Goal: Information Seeking & Learning: Learn about a topic

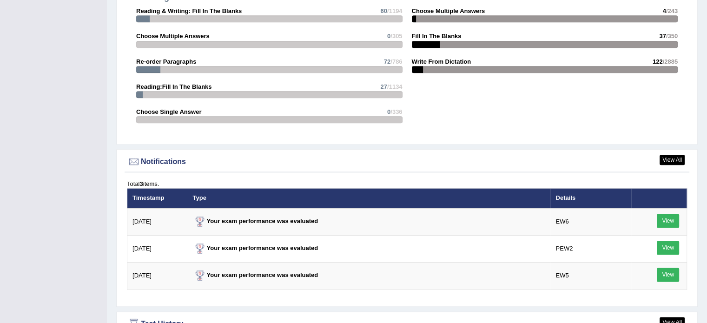
scroll to position [1340, 0]
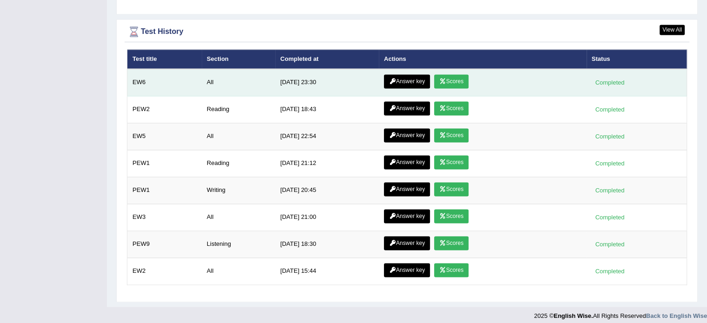
click at [420, 78] on link "Answer key" at bounding box center [407, 81] width 46 height 14
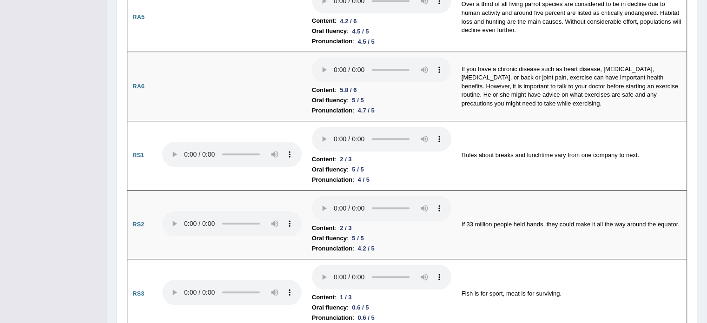
scroll to position [511, 0]
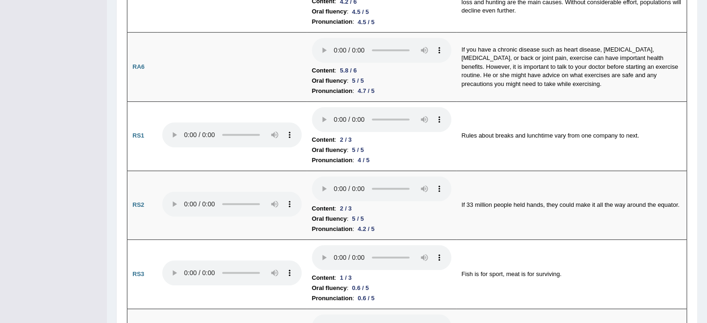
drag, startPoint x: 713, startPoint y: 14, endPoint x: 713, endPoint y: 64, distance: 49.3
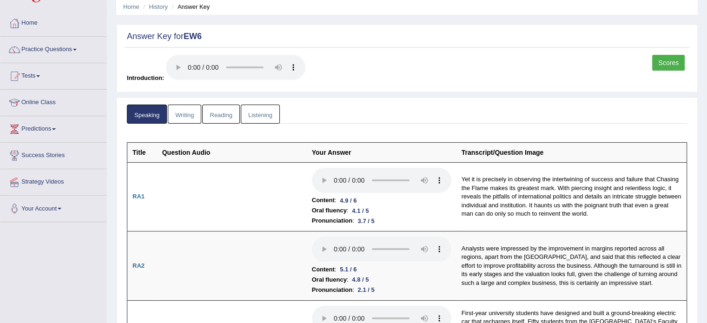
scroll to position [0, 0]
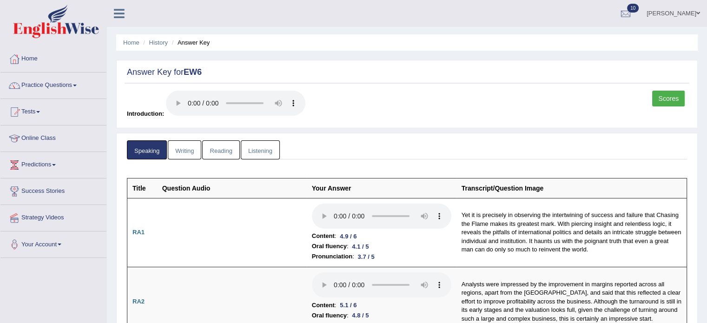
click at [193, 150] on link "Writing" at bounding box center [184, 149] width 33 height 19
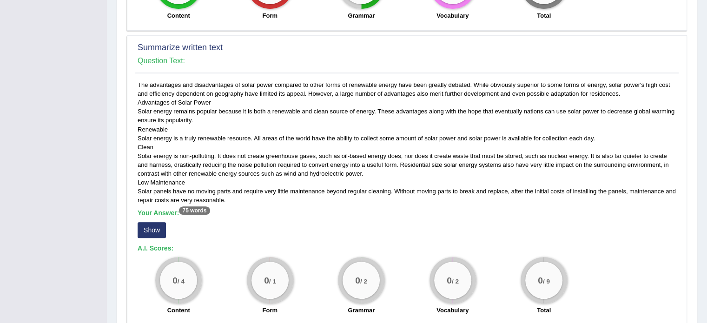
scroll to position [394, 0]
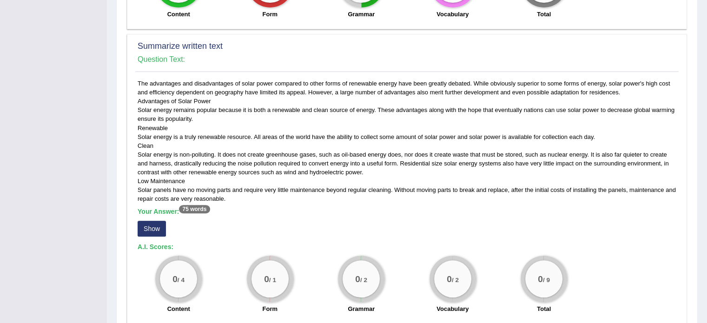
click at [152, 231] on button "Show" at bounding box center [152, 229] width 28 height 16
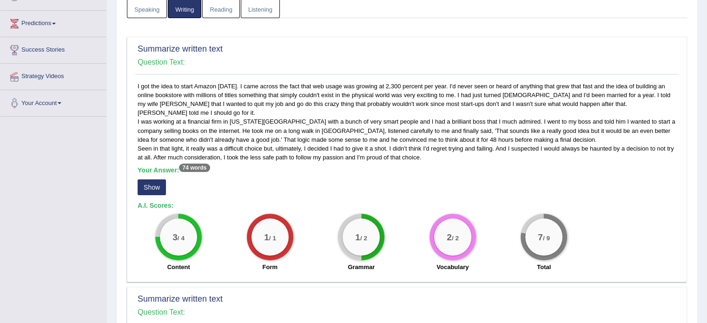
scroll to position [0, 0]
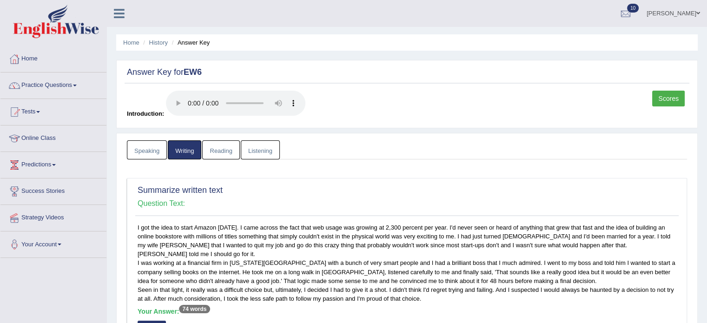
click at [237, 150] on link "Reading" at bounding box center [220, 149] width 37 height 19
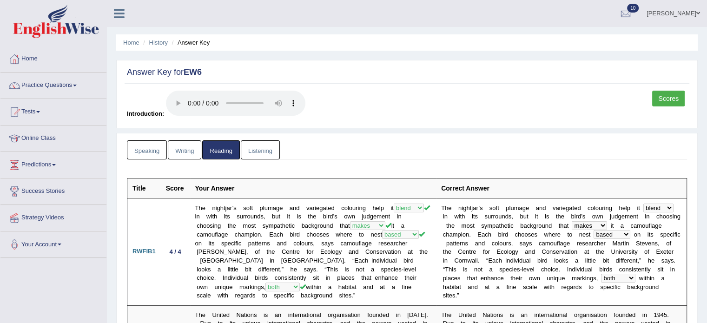
click at [237, 150] on link "Reading" at bounding box center [220, 149] width 37 height 19
click at [269, 148] on link "Listening" at bounding box center [260, 149] width 39 height 19
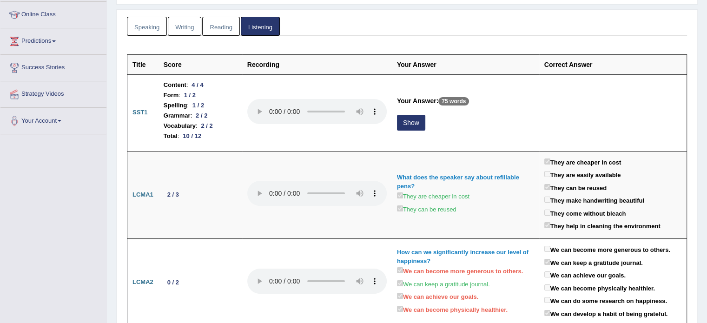
scroll to position [126, 0]
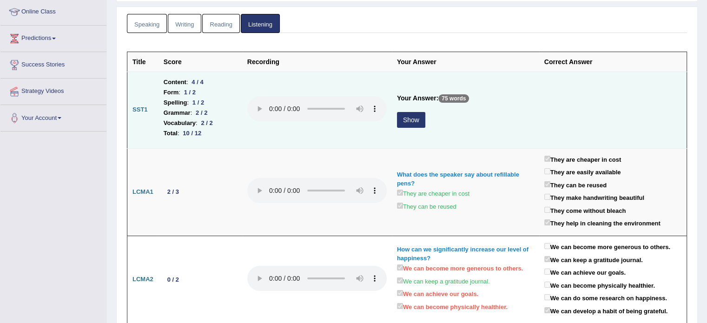
click at [413, 124] on button "Show" at bounding box center [411, 120] width 28 height 16
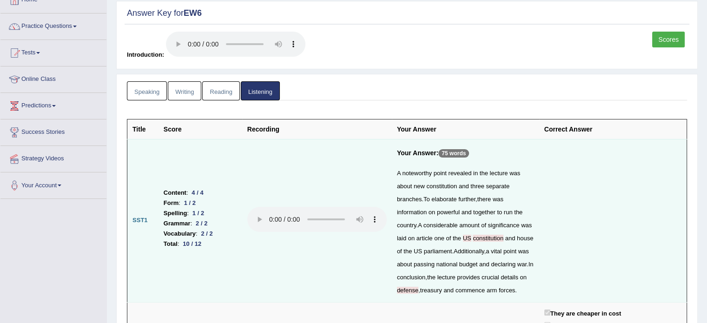
scroll to position [0, 0]
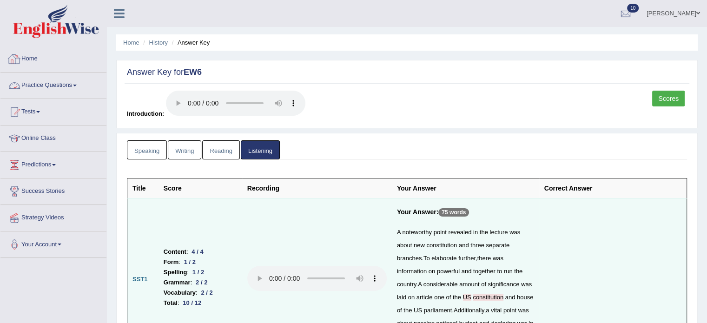
click at [51, 83] on link "Practice Questions" at bounding box center [53, 83] width 106 height 23
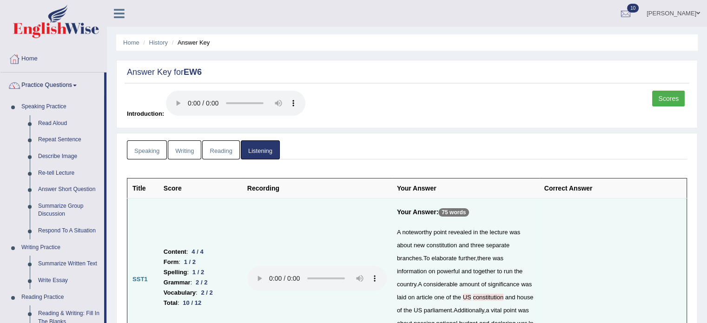
click at [153, 151] on link "Speaking" at bounding box center [147, 149] width 40 height 19
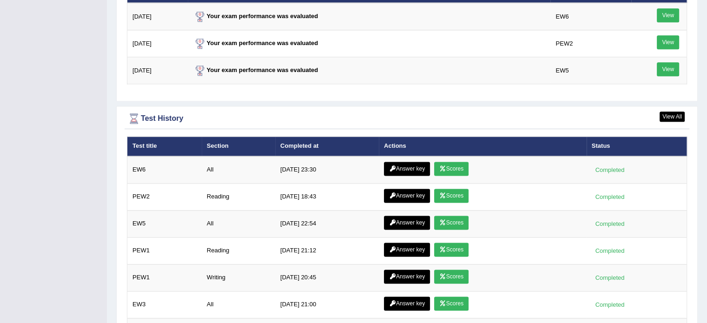
scroll to position [1189, 0]
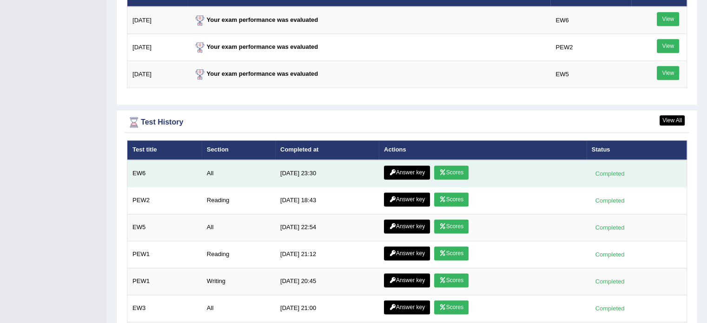
click at [452, 172] on link "Scores" at bounding box center [451, 172] width 34 height 14
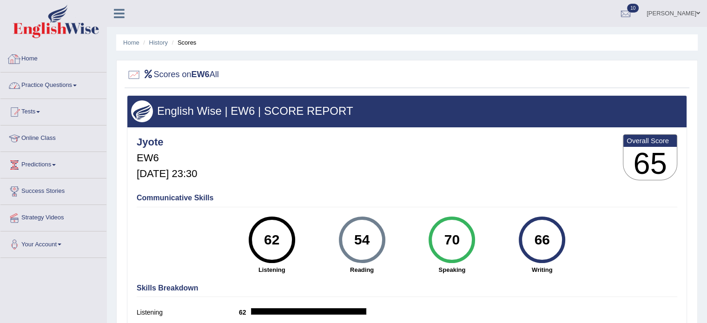
click at [50, 81] on link "Practice Questions" at bounding box center [53, 83] width 106 height 23
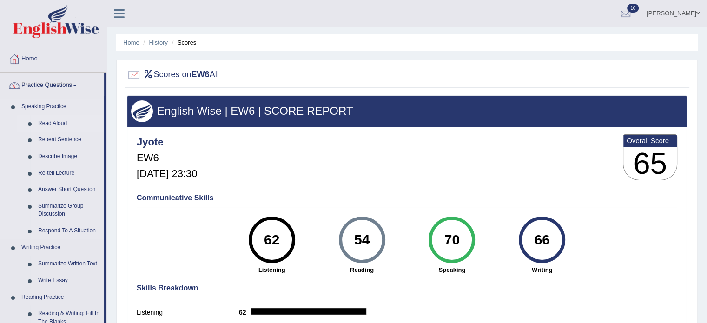
click at [59, 122] on link "Read Aloud" at bounding box center [69, 123] width 70 height 17
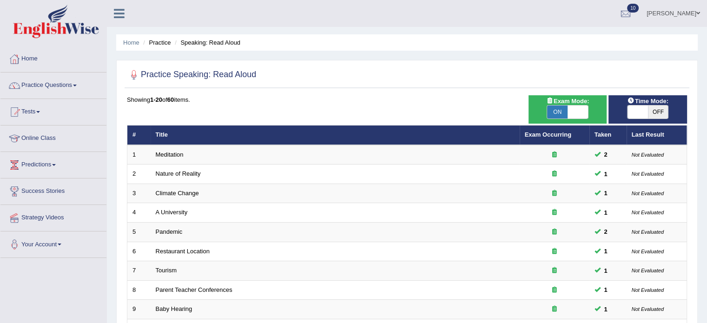
click at [662, 107] on span "OFF" at bounding box center [658, 111] width 20 height 13
checkbox input "true"
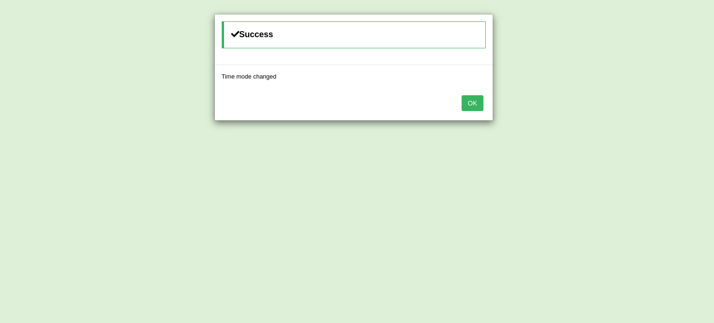
click at [461, 95] on button "OK" at bounding box center [471, 103] width 21 height 16
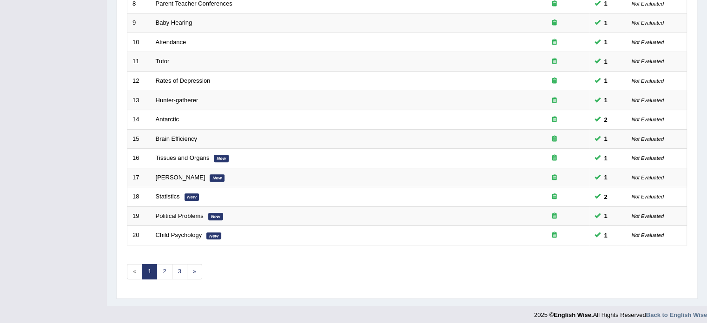
scroll to position [289, 0]
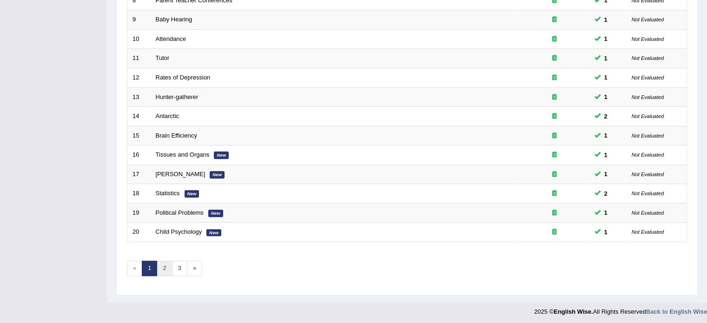
click at [160, 271] on link "2" at bounding box center [164, 268] width 15 height 15
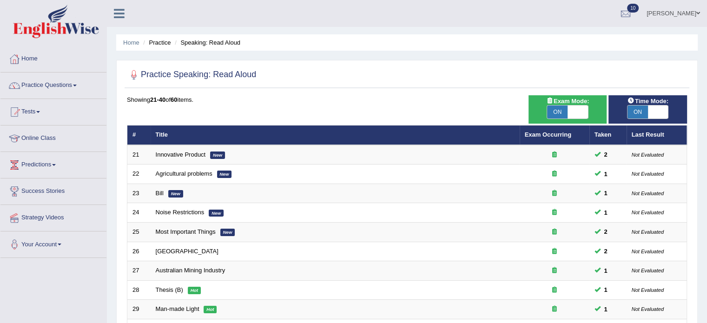
scroll to position [289, 0]
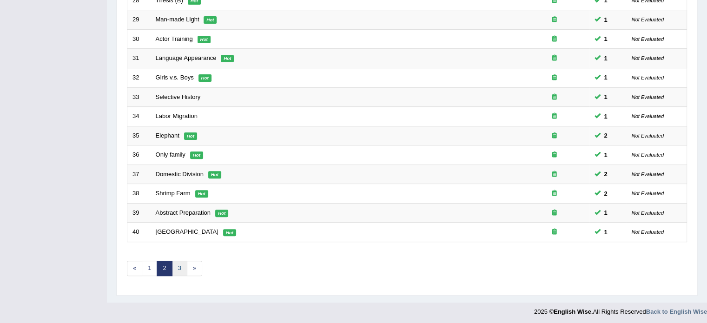
click at [178, 265] on link "3" at bounding box center [179, 268] width 15 height 15
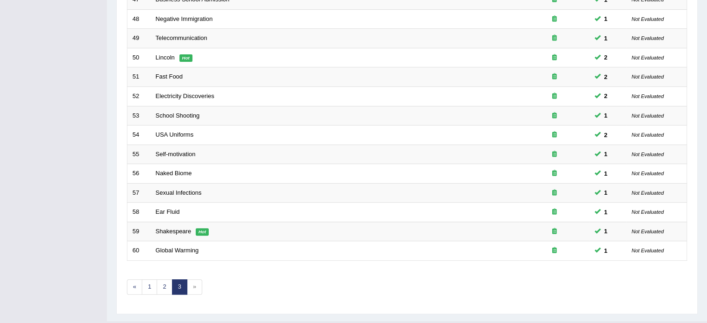
scroll to position [289, 0]
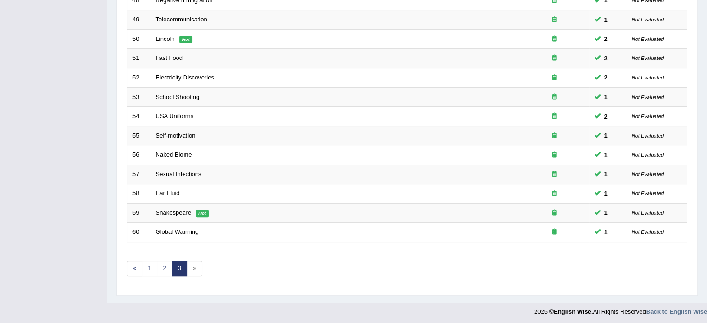
click at [194, 269] on span "»" at bounding box center [194, 268] width 15 height 15
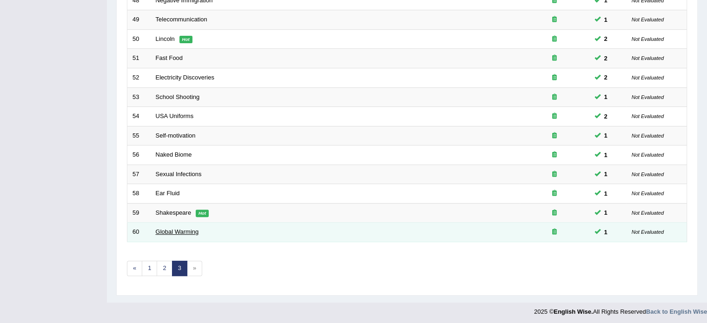
click at [175, 230] on link "Global Warming" at bounding box center [177, 231] width 43 height 7
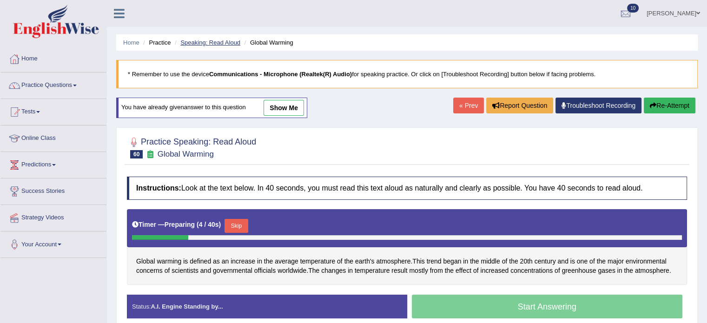
click at [209, 42] on link "Speaking: Read Aloud" at bounding box center [210, 42] width 60 height 7
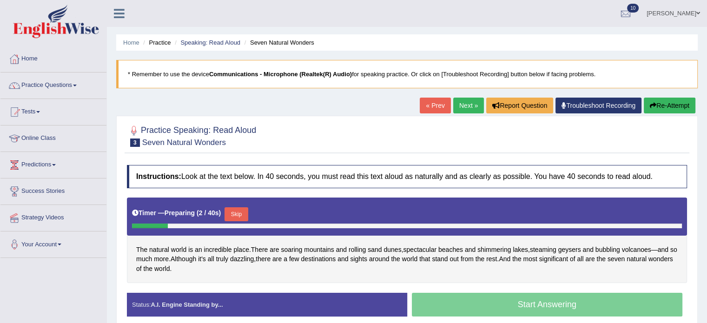
click at [228, 35] on ul "Home Practice Speaking: Read Aloud Seven Natural Wonders" at bounding box center [406, 42] width 581 height 16
click at [225, 40] on link "Speaking: Read Aloud" at bounding box center [210, 42] width 60 height 7
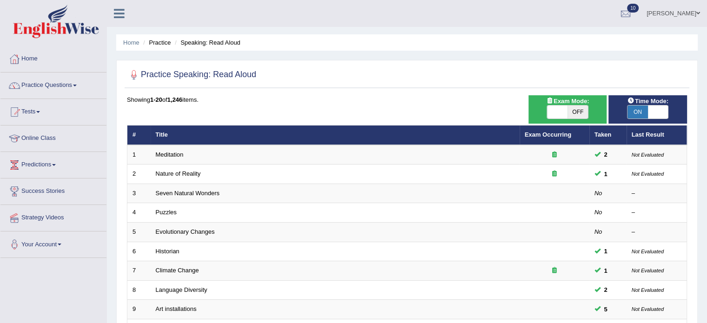
click at [579, 108] on span "OFF" at bounding box center [577, 111] width 20 height 13
checkbox input "true"
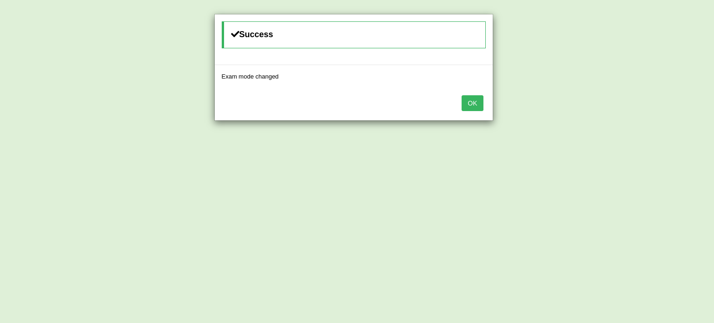
click at [461, 95] on button "OK" at bounding box center [471, 103] width 21 height 16
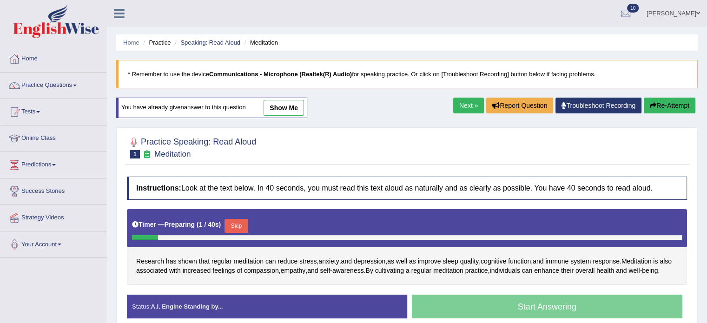
scroll to position [97, 0]
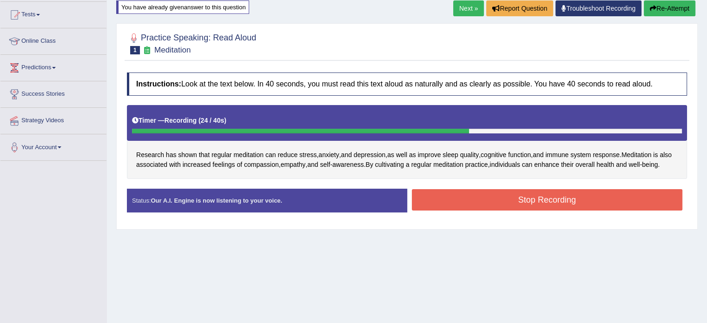
click at [490, 210] on button "Stop Recording" at bounding box center [547, 199] width 271 height 21
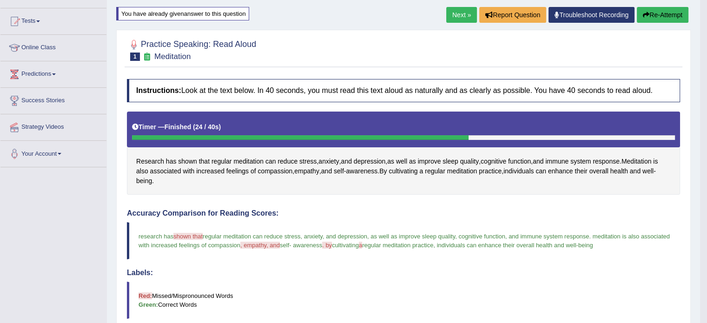
scroll to position [0, 0]
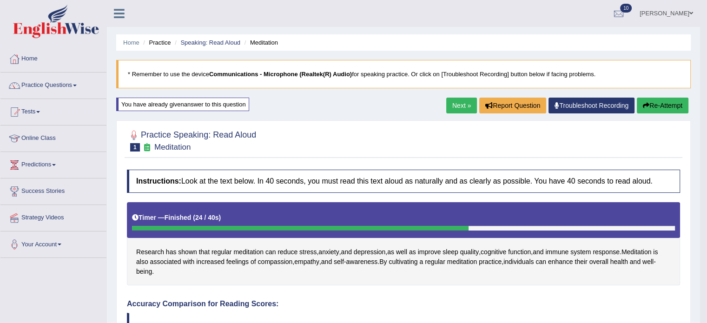
click at [463, 106] on link "Next »" at bounding box center [461, 106] width 31 height 16
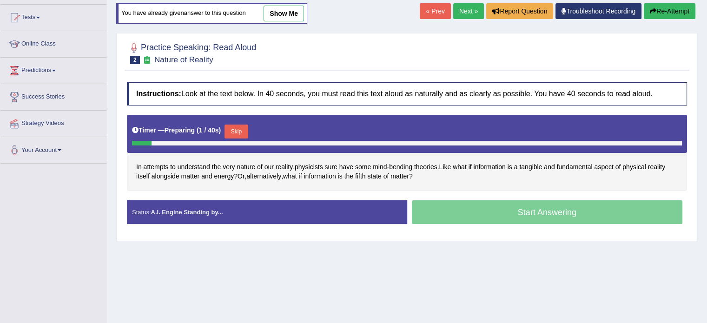
scroll to position [103, 0]
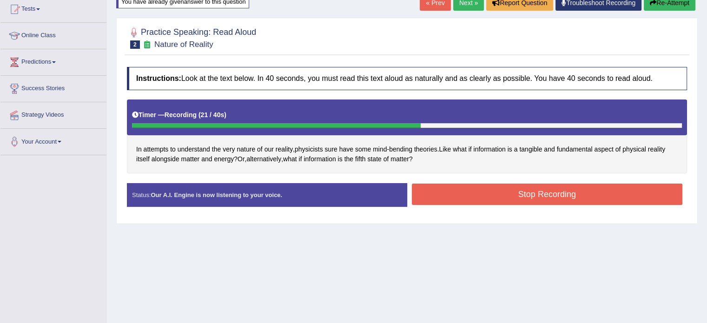
click at [492, 196] on button "Stop Recording" at bounding box center [547, 194] width 271 height 21
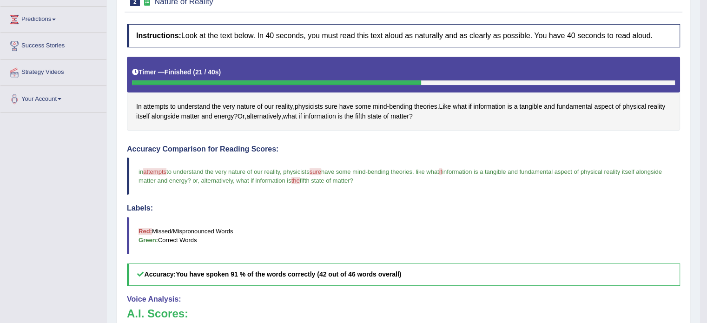
scroll to position [0, 0]
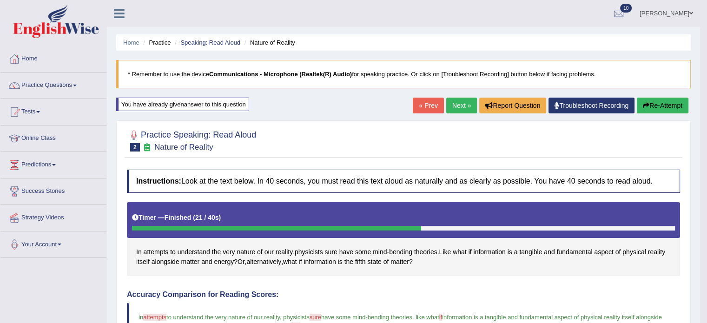
click at [447, 103] on link "Next »" at bounding box center [461, 106] width 31 height 16
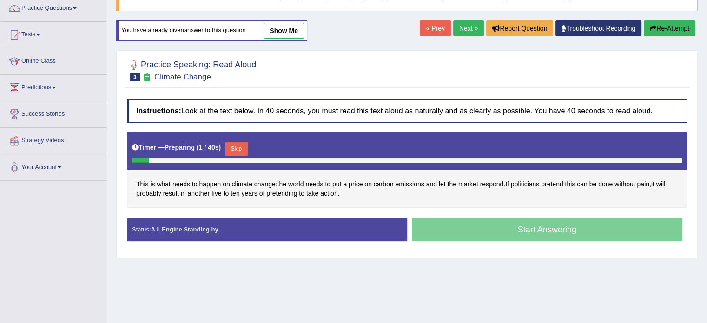
drag, startPoint x: 0, startPoint y: 0, endPoint x: 713, endPoint y: 113, distance: 722.1
click at [706, 113] on html "Toggle navigation Home Practice Questions Speaking Practice Read Aloud Repeat S…" at bounding box center [353, 84] width 707 height 323
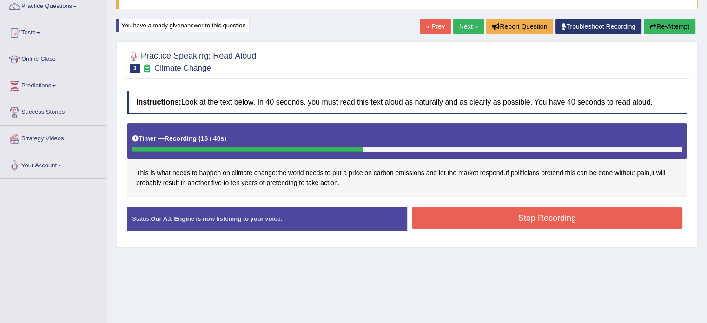
click at [535, 225] on button "Stop Recording" at bounding box center [547, 217] width 271 height 21
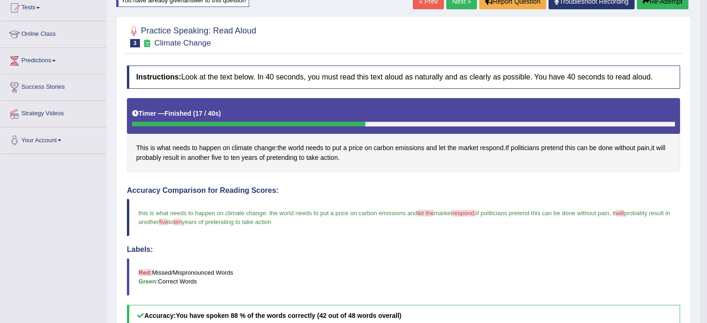
scroll to position [0, 0]
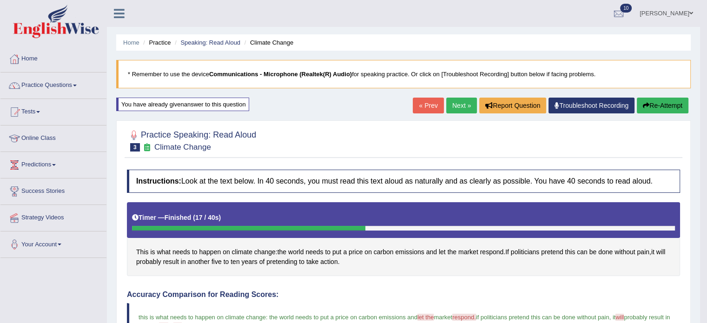
click at [468, 106] on link "Next »" at bounding box center [461, 106] width 31 height 16
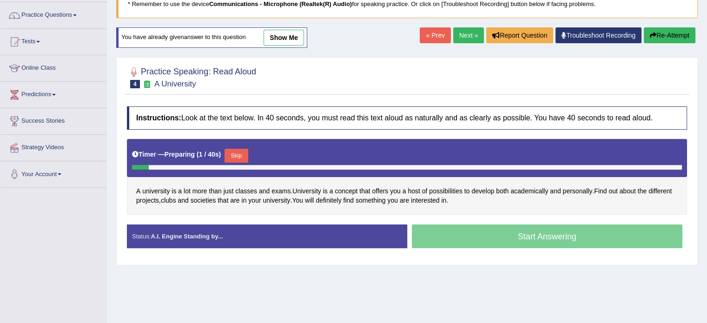
scroll to position [87, 0]
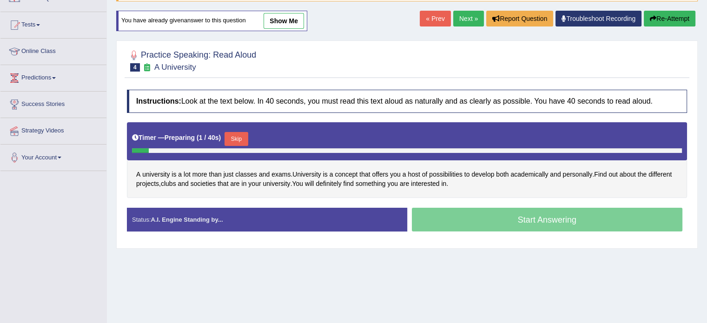
drag, startPoint x: 0, startPoint y: 0, endPoint x: 713, endPoint y: 112, distance: 721.9
click at [706, 112] on html "Toggle navigation Home Practice Questions Speaking Practice Read Aloud Repeat S…" at bounding box center [353, 74] width 707 height 323
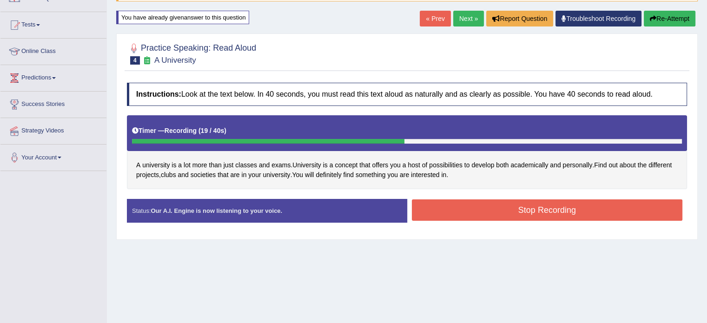
click at [507, 207] on button "Stop Recording" at bounding box center [547, 209] width 271 height 21
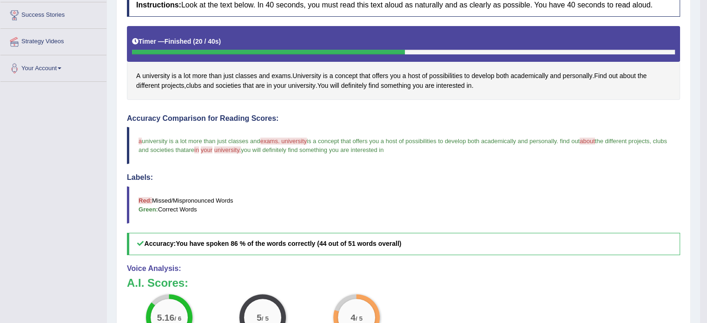
scroll to position [0, 0]
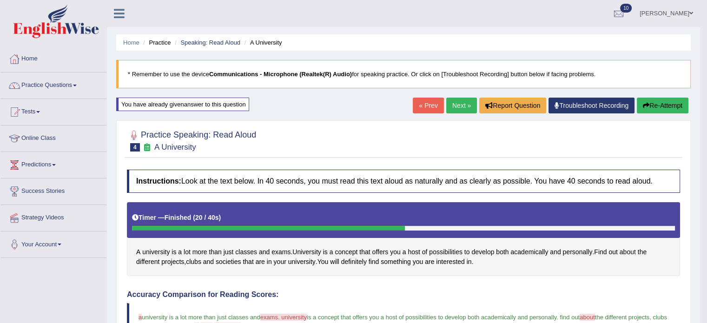
click at [456, 104] on link "Next »" at bounding box center [461, 106] width 31 height 16
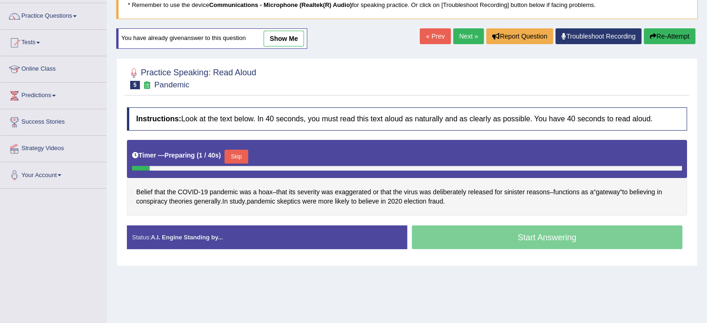
scroll to position [72, 0]
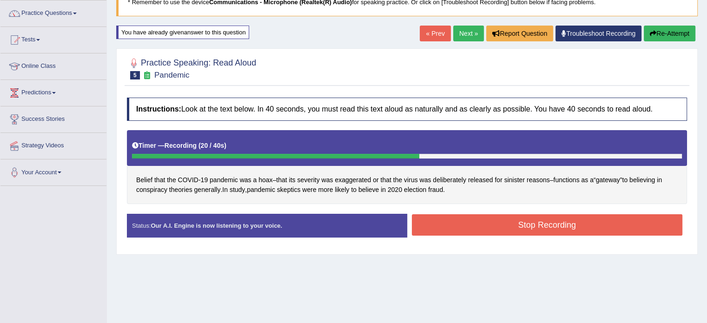
click at [516, 227] on button "Stop Recording" at bounding box center [547, 224] width 271 height 21
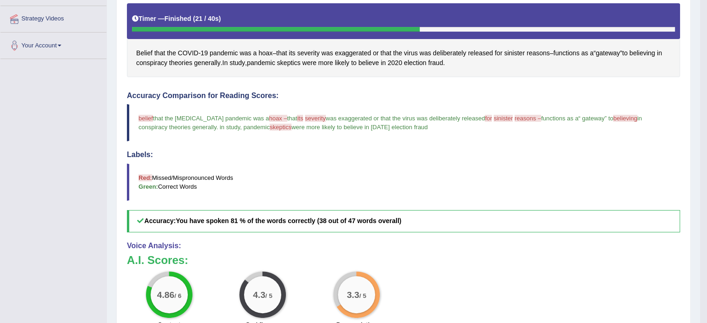
scroll to position [195, 0]
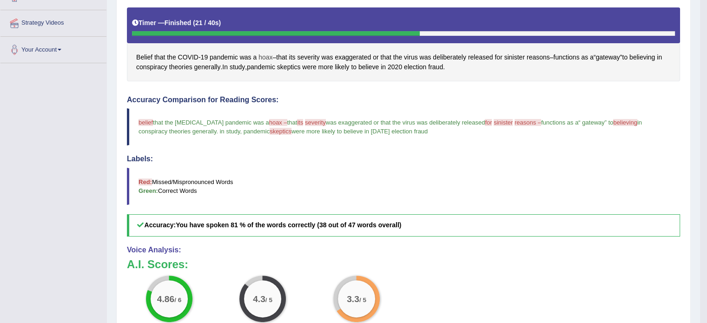
click at [269, 57] on span "hoax" at bounding box center [265, 58] width 14 height 10
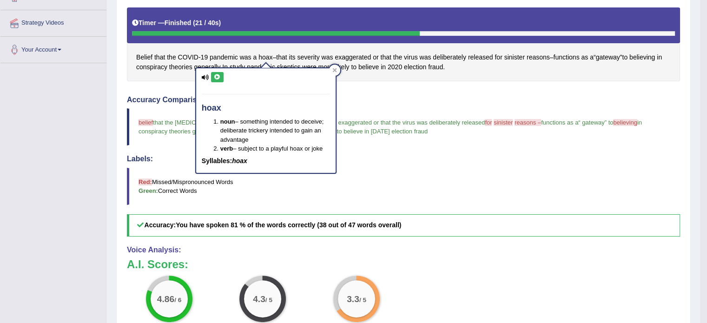
click at [213, 81] on button at bounding box center [217, 77] width 13 height 10
click at [368, 145] on div "Accuracy Comparison for Reading Scores: belief believe that the [MEDICAL_DATA] …" at bounding box center [403, 166] width 553 height 141
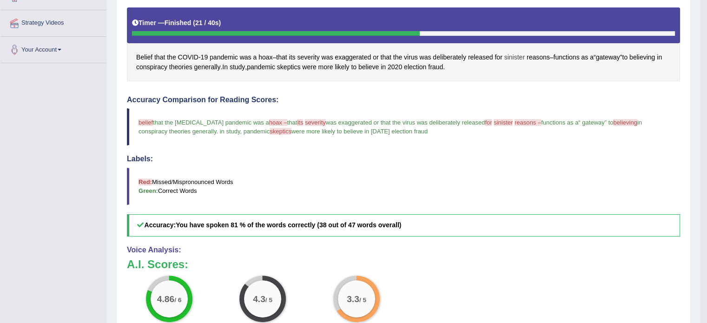
click at [515, 57] on span "sinister" at bounding box center [514, 58] width 20 height 10
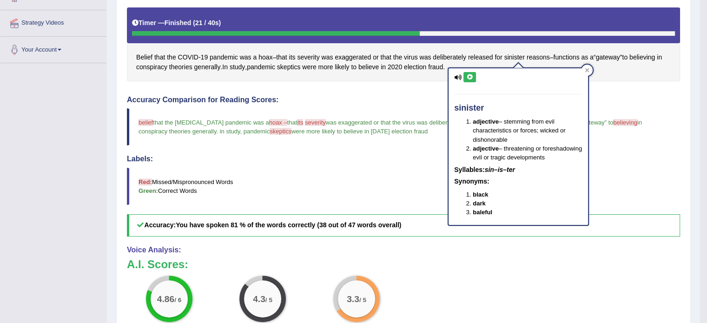
click at [470, 79] on icon at bounding box center [469, 77] width 7 height 6
click at [269, 131] on span "skeptics" at bounding box center [280, 131] width 22 height 7
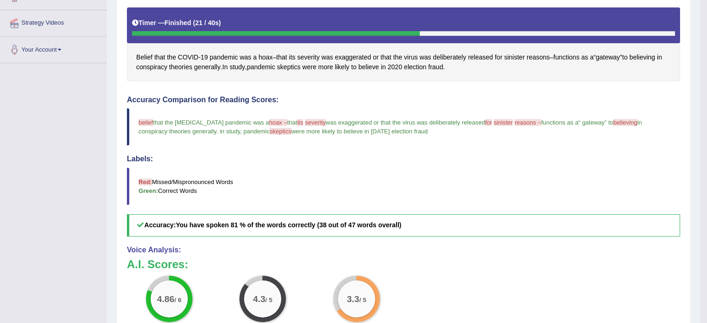
click at [514, 119] on span "reasons –" at bounding box center [527, 122] width 26 height 7
click at [514, 120] on span "reasons –" at bounding box center [527, 122] width 26 height 7
click at [541, 57] on span "reasons" at bounding box center [537, 58] width 23 height 10
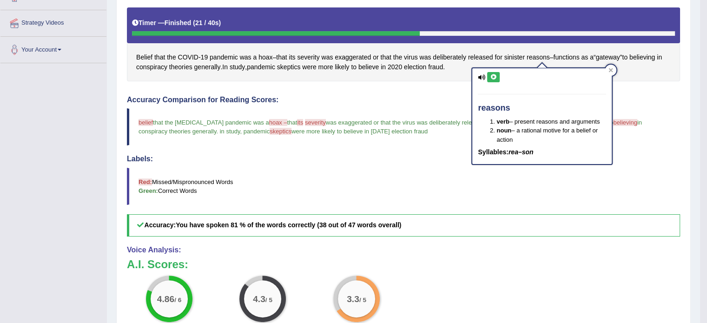
click at [489, 66] on div "reasons verb – present reasons and arguments noun – a rational motive for a bel…" at bounding box center [541, 113] width 141 height 104
click at [493, 77] on icon at bounding box center [493, 77] width 7 height 6
click at [269, 130] on span "skeptics" at bounding box center [280, 131] width 22 height 7
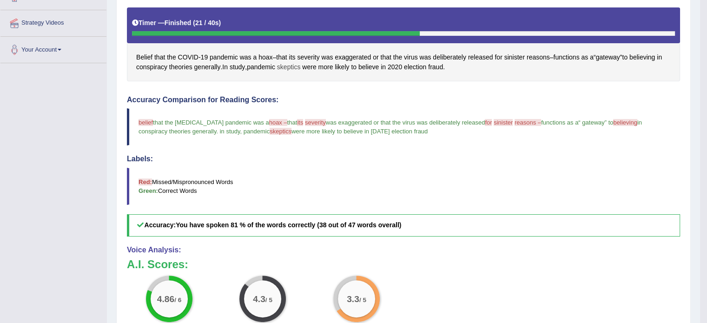
click at [301, 67] on span "skeptics" at bounding box center [289, 67] width 24 height 10
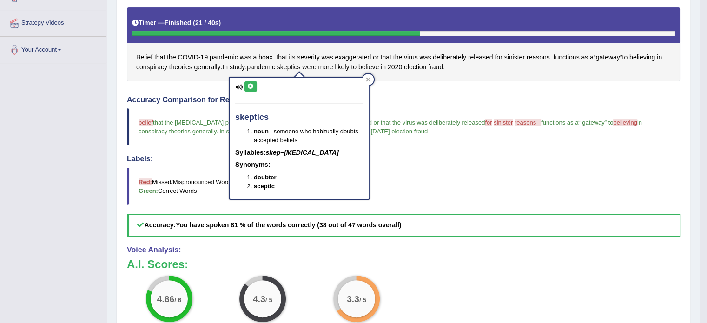
click at [250, 86] on icon at bounding box center [250, 87] width 7 height 6
click at [261, 48] on div "Belief that the COVID - 19 pandemic was a hoax – that its severity was exaggera…" at bounding box center [403, 44] width 553 height 74
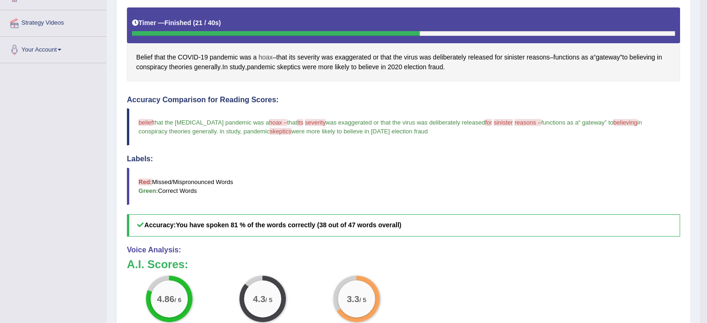
click at [263, 56] on span "hoax" at bounding box center [265, 58] width 14 height 10
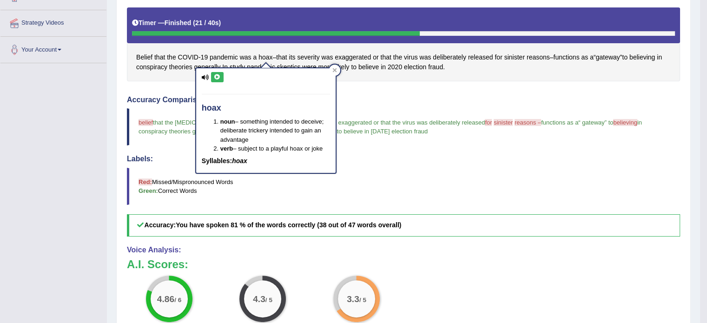
click at [216, 82] on div "hoax noun – something intended to deceive; deliberate trickery intended to gain…" at bounding box center [265, 120] width 139 height 105
click at [216, 72] on button at bounding box center [217, 77] width 13 height 10
click at [394, 79] on div "Instructions: Look at the text below. In 40 seconds, you must read this text al…" at bounding box center [404, 189] width 558 height 439
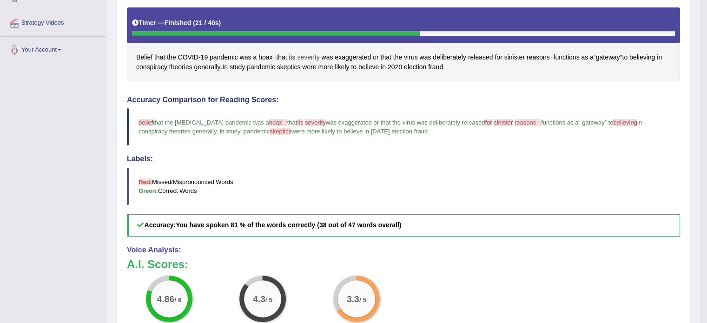
click at [309, 53] on span "severity" at bounding box center [308, 58] width 22 height 10
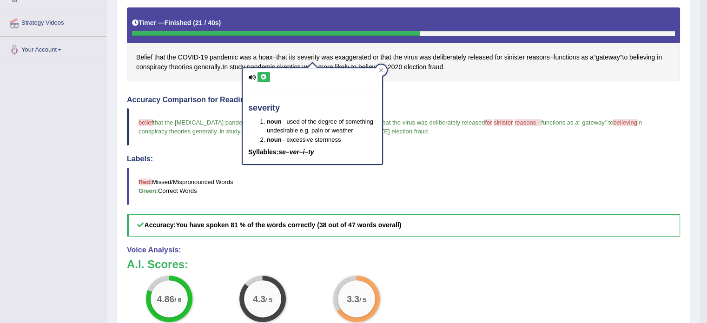
click at [261, 78] on icon at bounding box center [263, 77] width 7 height 6
click at [149, 59] on span "Belief" at bounding box center [144, 58] width 16 height 10
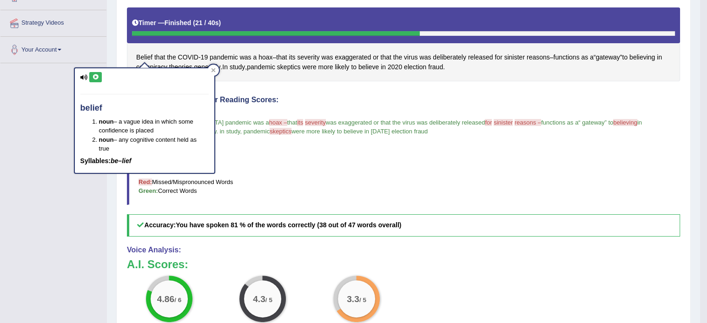
click at [99, 75] on icon at bounding box center [95, 77] width 7 height 6
click at [481, 151] on div "Accuracy Comparison for Reading Scores: belief believe that the covid-19 pandem…" at bounding box center [403, 166] width 553 height 141
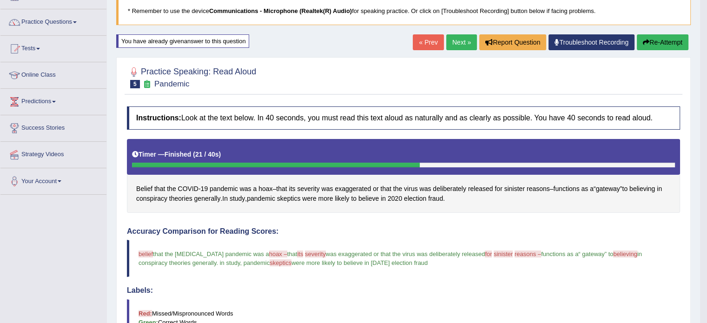
scroll to position [0, 0]
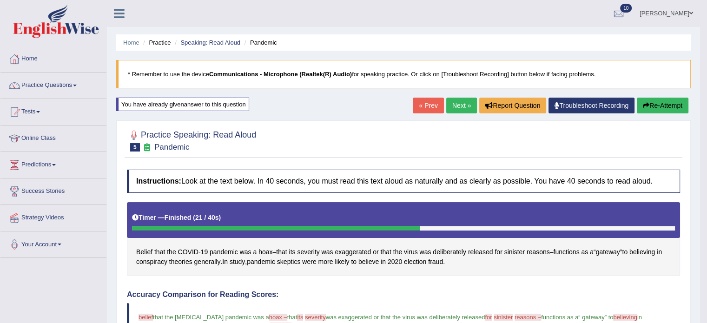
click at [652, 102] on button "Re-Attempt" at bounding box center [663, 106] width 52 height 16
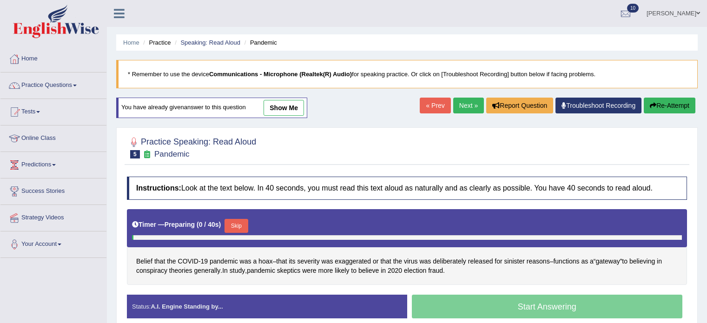
click at [706, 105] on html "Toggle navigation Home Practice Questions Speaking Practice Read Aloud Repeat S…" at bounding box center [353, 161] width 707 height 323
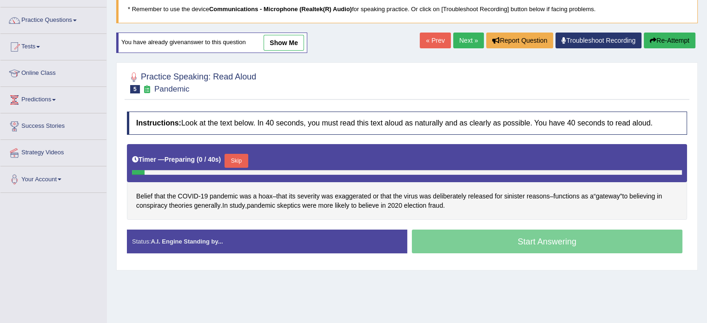
scroll to position [76, 0]
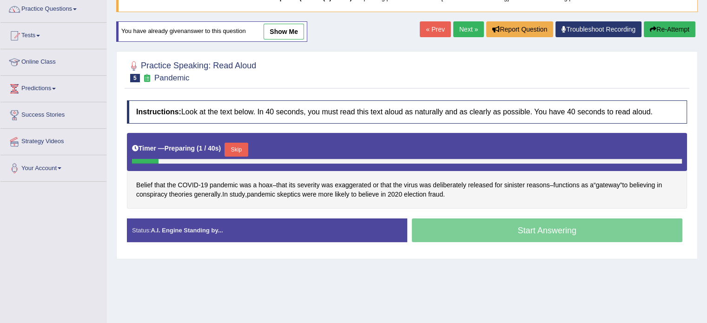
click at [232, 155] on div "Skip" at bounding box center [235, 151] width 23 height 16
click at [235, 151] on button "Skip" at bounding box center [235, 150] width 23 height 14
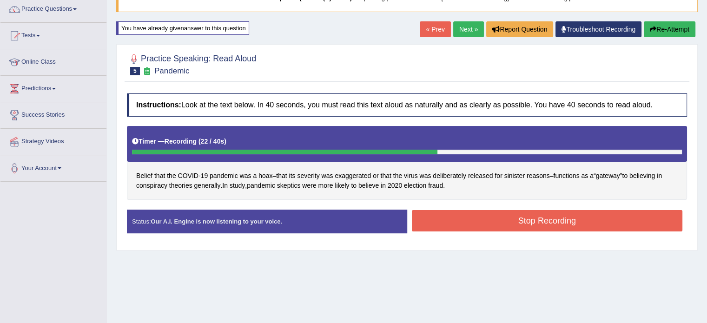
click at [441, 217] on button "Stop Recording" at bounding box center [547, 220] width 271 height 21
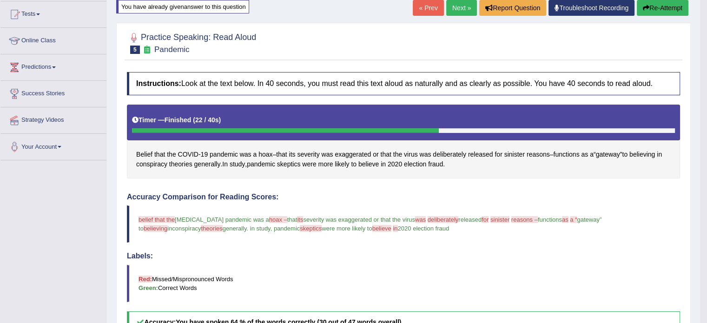
scroll to position [0, 0]
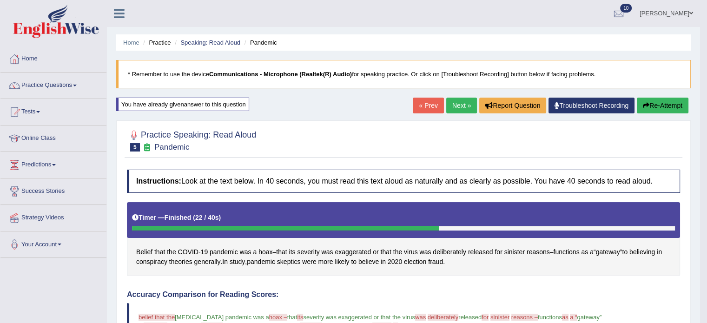
click at [459, 109] on link "Next »" at bounding box center [461, 106] width 31 height 16
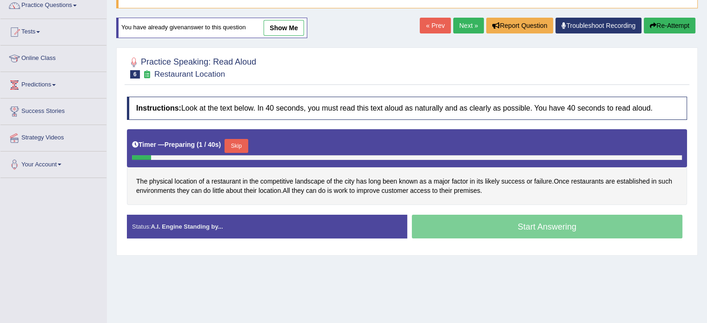
scroll to position [81, 0]
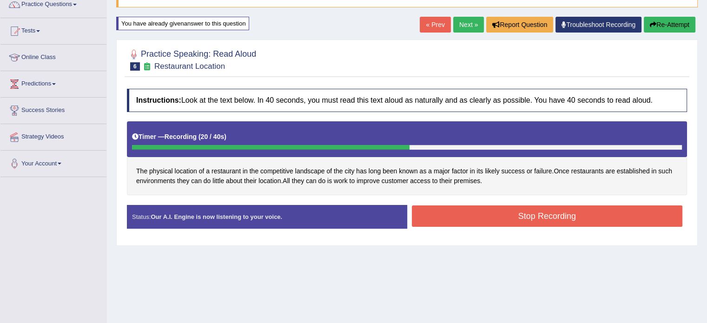
click at [519, 218] on button "Stop Recording" at bounding box center [547, 215] width 271 height 21
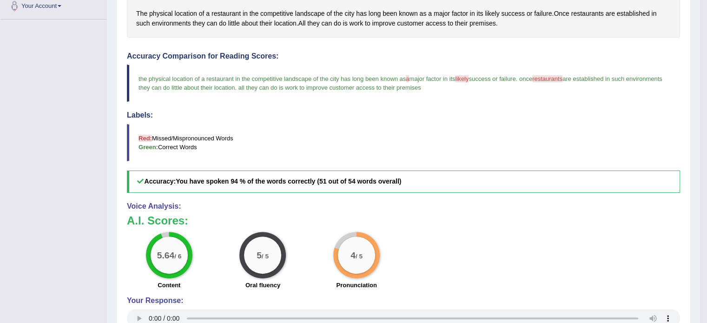
scroll to position [0, 0]
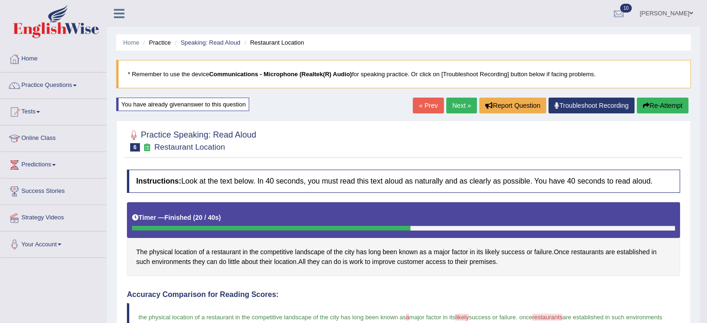
click at [453, 104] on link "Next »" at bounding box center [461, 106] width 31 height 16
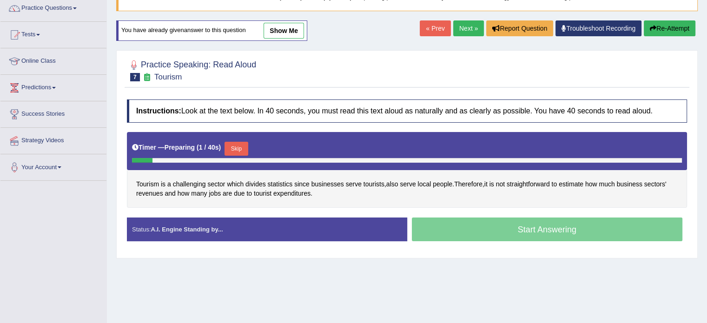
scroll to position [81, 0]
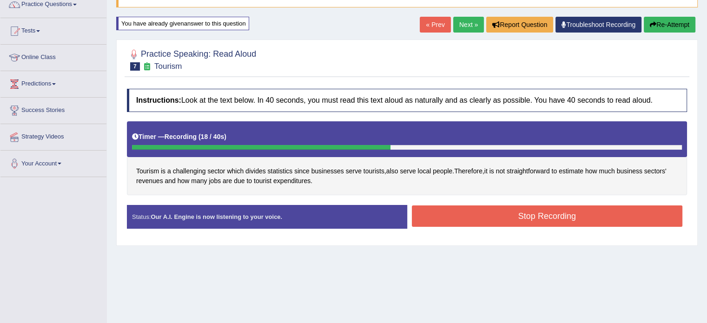
click at [528, 219] on button "Stop Recording" at bounding box center [547, 215] width 271 height 21
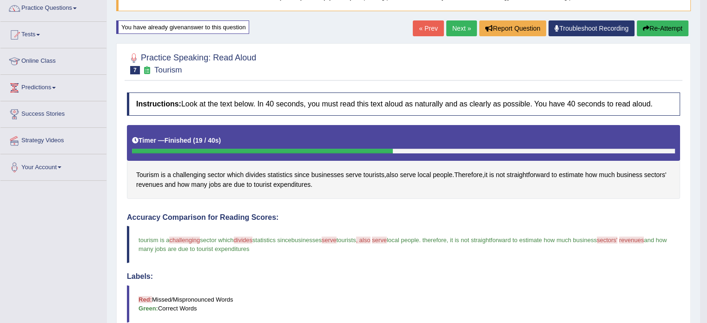
scroll to position [0, 0]
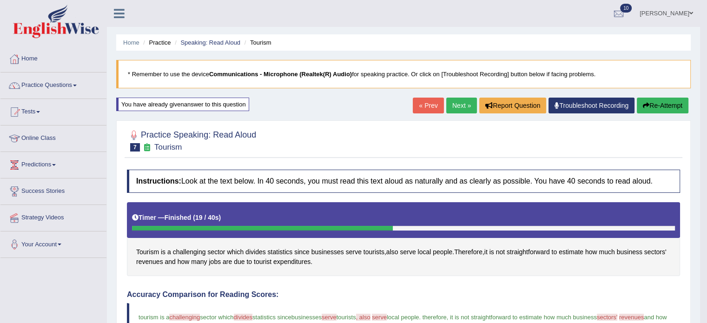
click at [453, 101] on link "Next »" at bounding box center [461, 106] width 31 height 16
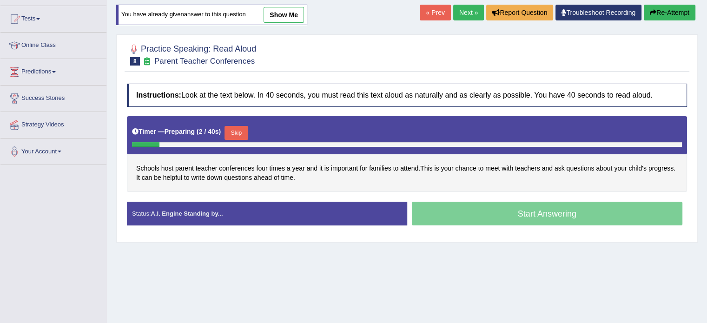
scroll to position [96, 0]
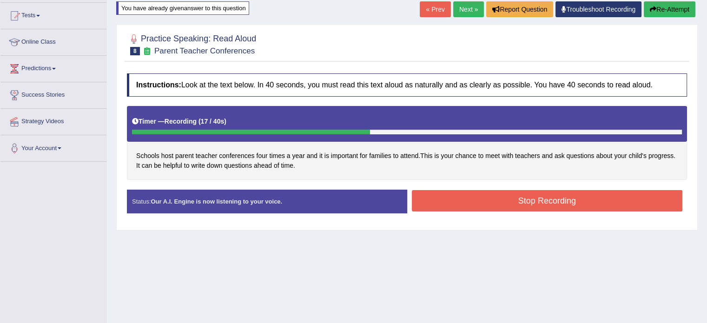
click at [556, 208] on button "Stop Recording" at bounding box center [547, 200] width 271 height 21
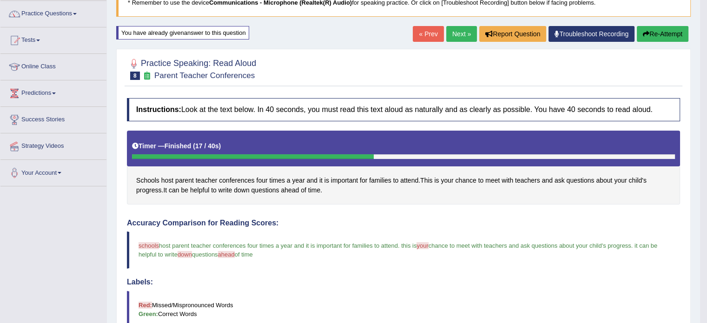
scroll to position [44, 0]
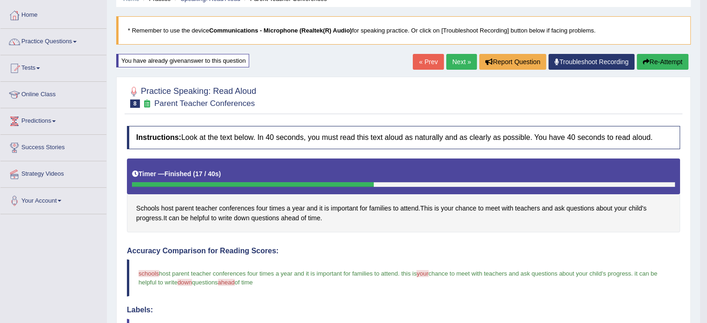
click at [451, 62] on link "Next »" at bounding box center [461, 62] width 31 height 16
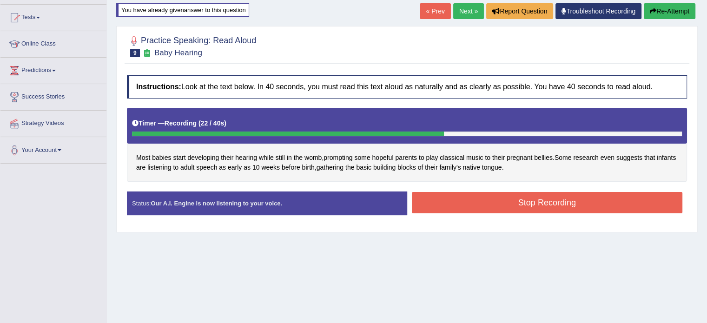
click at [486, 198] on button "Stop Recording" at bounding box center [547, 202] width 271 height 21
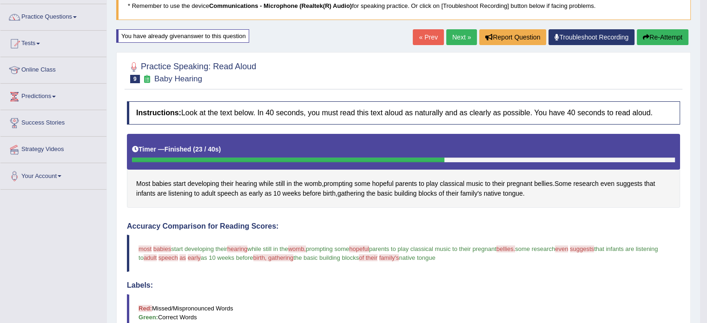
scroll to position [26, 0]
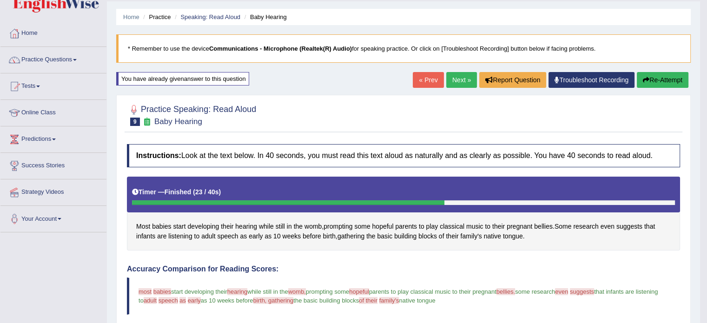
click at [459, 72] on link "Next »" at bounding box center [461, 80] width 31 height 16
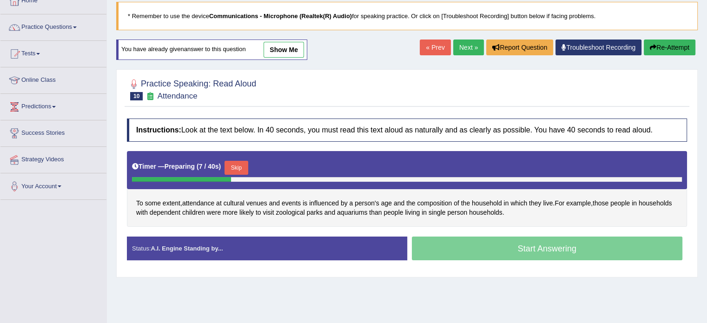
scroll to position [57, 0]
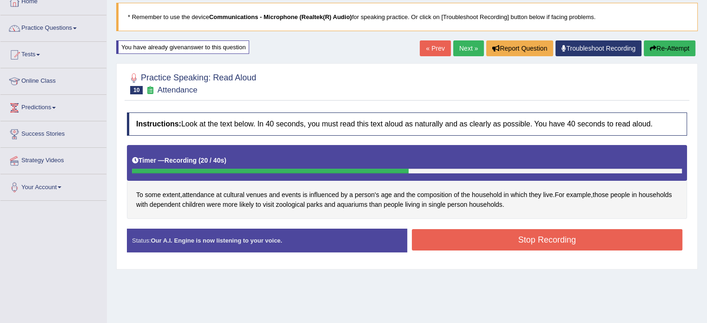
click at [484, 243] on button "Stop Recording" at bounding box center [547, 239] width 271 height 21
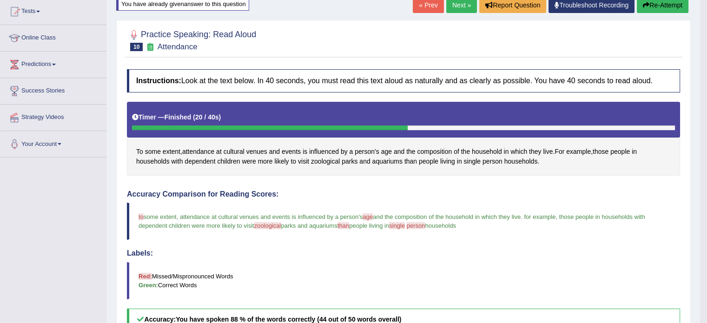
scroll to position [4, 0]
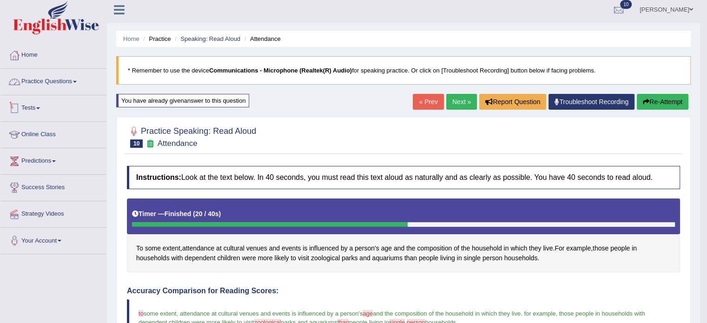
click at [58, 82] on link "Practice Questions" at bounding box center [53, 80] width 106 height 23
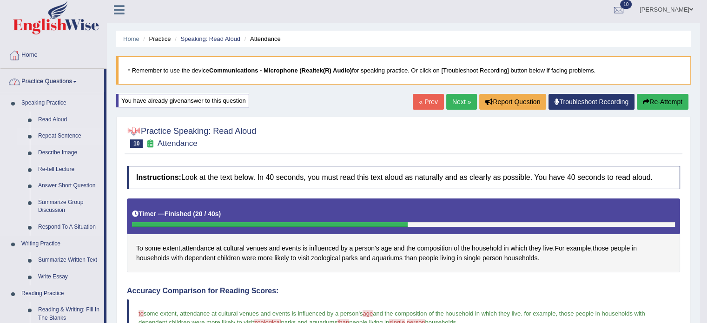
click at [57, 135] on link "Repeat Sentence" at bounding box center [69, 136] width 70 height 17
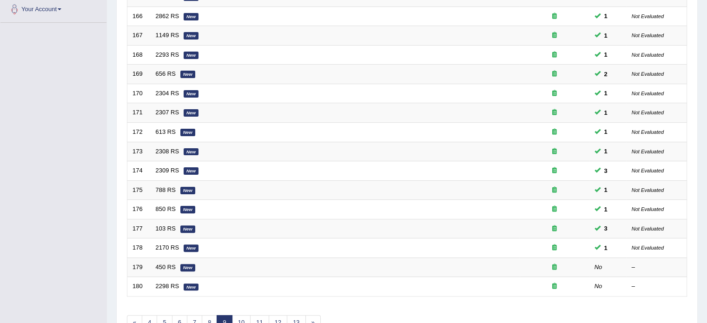
scroll to position [289, 0]
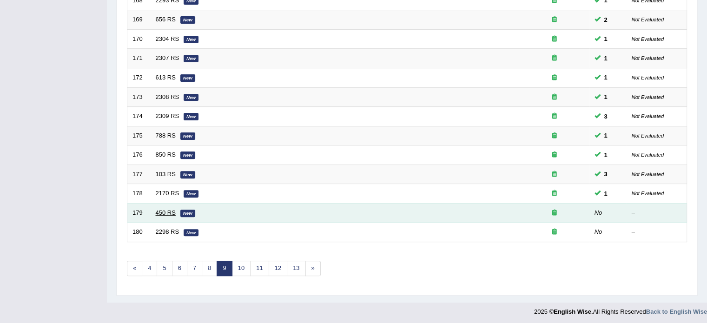
click at [156, 210] on link "450 RS" at bounding box center [166, 212] width 20 height 7
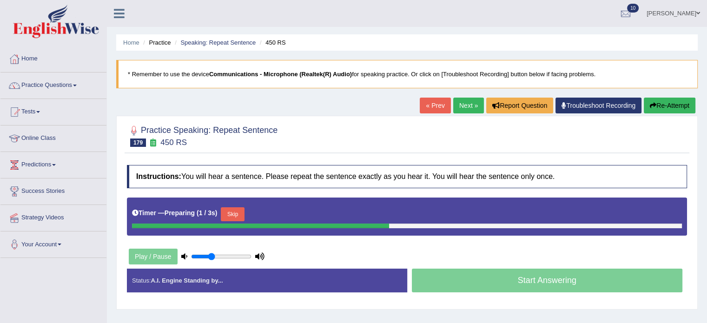
scroll to position [73, 0]
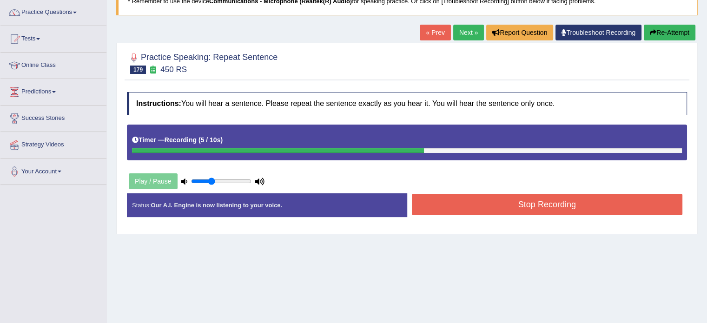
click at [534, 210] on button "Stop Recording" at bounding box center [547, 204] width 271 height 21
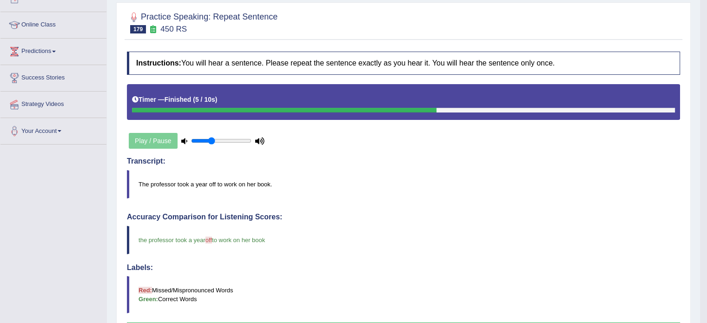
scroll to position [69, 0]
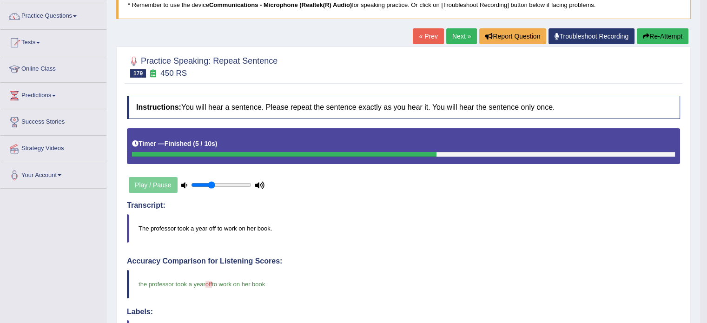
click at [459, 36] on link "Next »" at bounding box center [461, 36] width 31 height 16
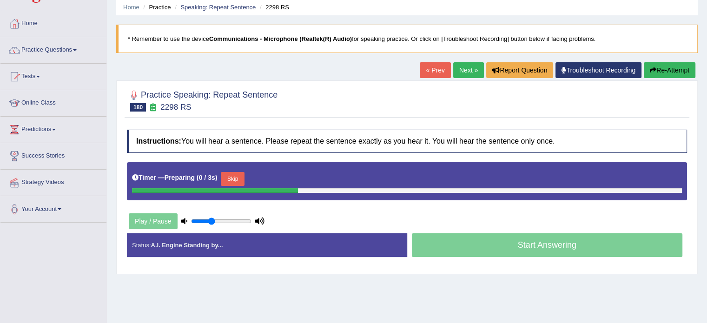
scroll to position [37, 0]
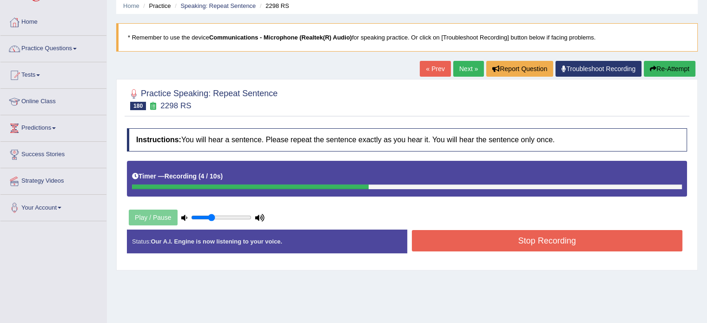
click at [463, 247] on button "Stop Recording" at bounding box center [547, 240] width 271 height 21
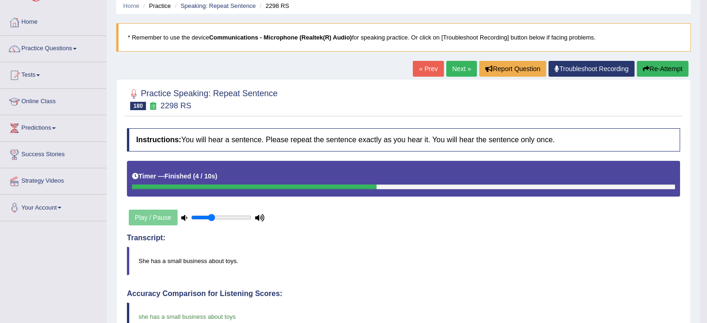
click at [461, 73] on link "Next »" at bounding box center [461, 69] width 31 height 16
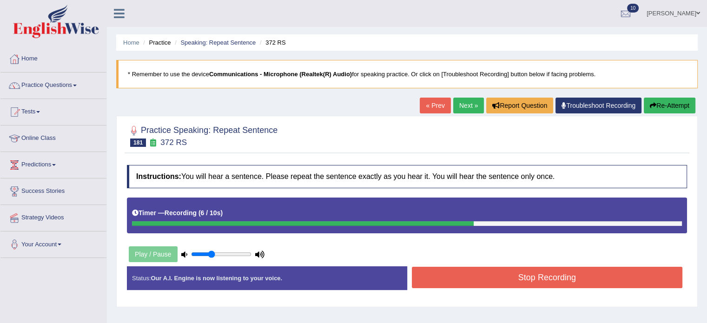
click at [574, 275] on button "Stop Recording" at bounding box center [547, 277] width 271 height 21
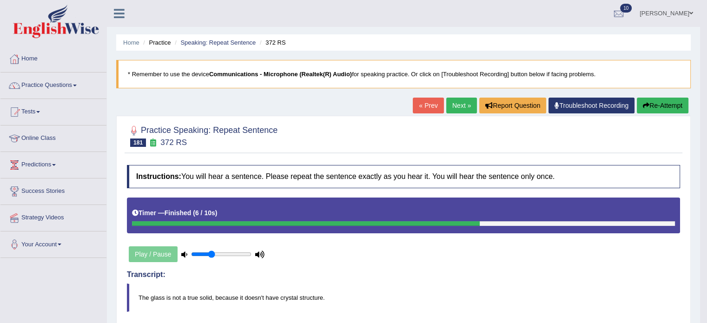
click at [464, 93] on div "Home Practice Speaking: Repeat Sentence 372 RS * Remember to use the device Com…" at bounding box center [403, 322] width 593 height 644
click at [457, 104] on link "Next »" at bounding box center [461, 106] width 31 height 16
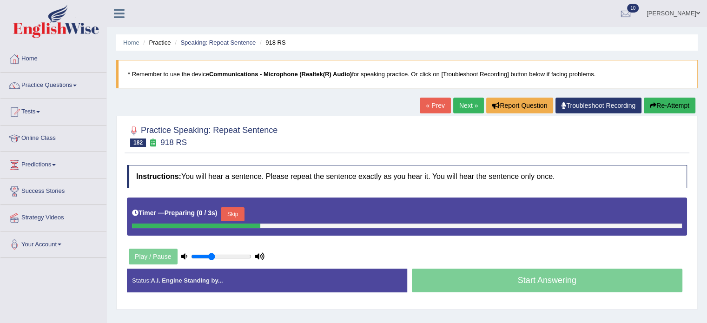
scroll to position [99, 0]
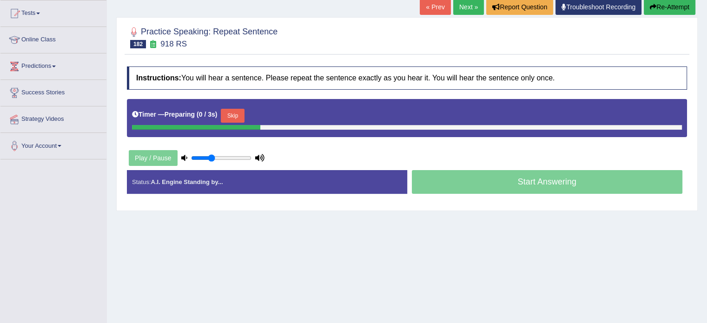
drag, startPoint x: 0, startPoint y: 0, endPoint x: 713, endPoint y: 159, distance: 730.8
click at [706, 159] on html "Toggle navigation Home Practice Questions Speaking Practice Read Aloud Repeat S…" at bounding box center [353, 62] width 707 height 323
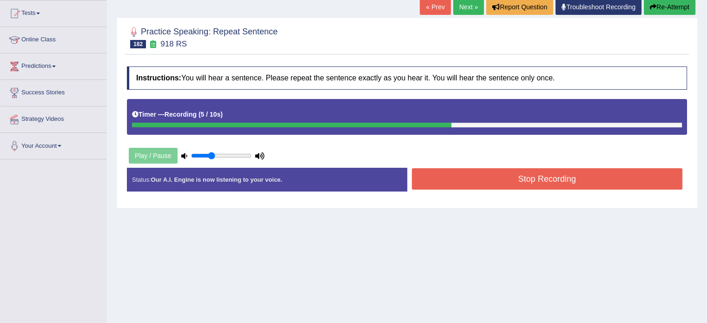
click at [535, 185] on button "Stop Recording" at bounding box center [547, 178] width 271 height 21
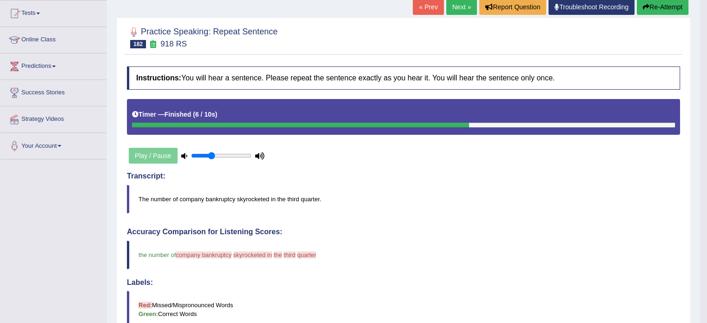
click at [658, 13] on button "Re-Attempt" at bounding box center [663, 7] width 52 height 16
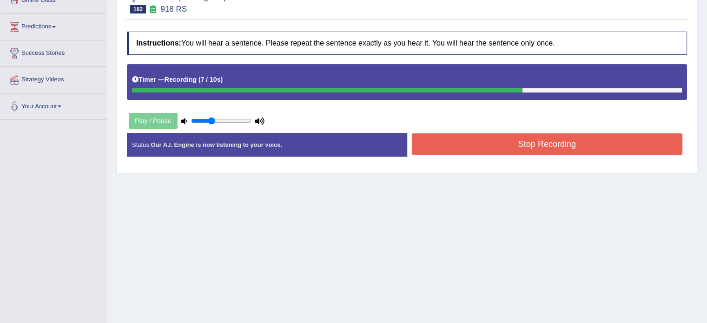
click at [530, 147] on button "Stop Recording" at bounding box center [547, 143] width 271 height 21
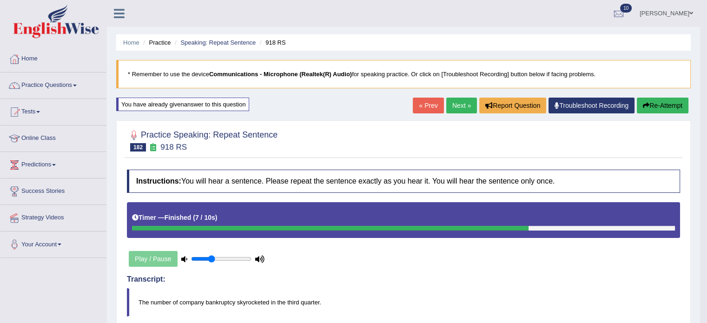
click at [455, 104] on link "Next »" at bounding box center [461, 106] width 31 height 16
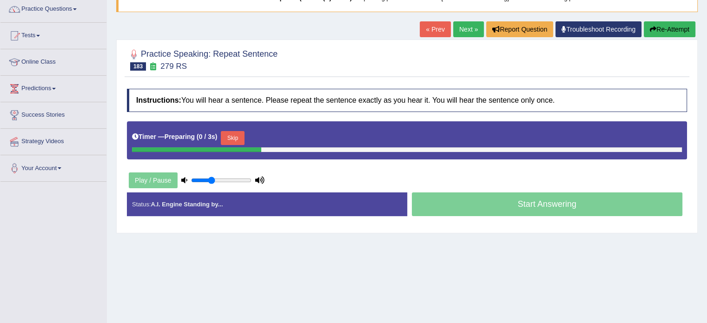
drag, startPoint x: 713, startPoint y: 46, endPoint x: 713, endPoint y: 100, distance: 53.9
click at [707, 100] on html "Toggle navigation Home Practice Questions Speaking Practice Read Aloud Repeat S…" at bounding box center [353, 85] width 707 height 323
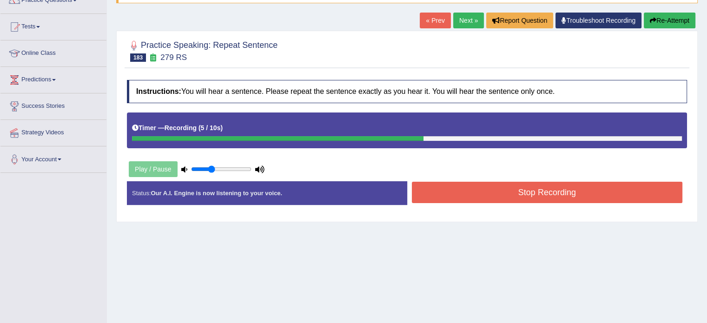
click at [500, 188] on button "Stop Recording" at bounding box center [547, 192] width 271 height 21
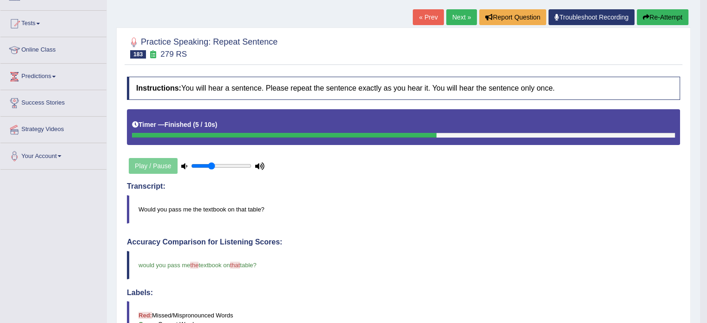
scroll to position [0, 0]
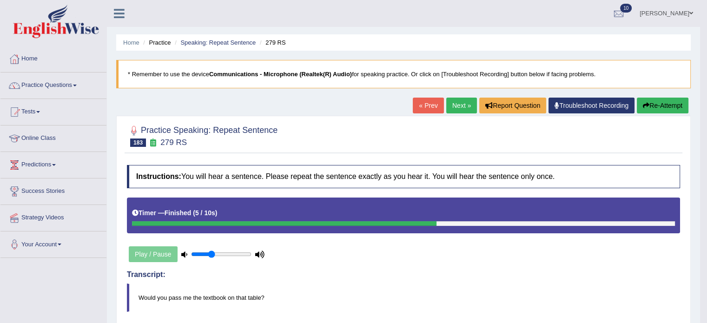
click at [459, 101] on link "Next »" at bounding box center [461, 106] width 31 height 16
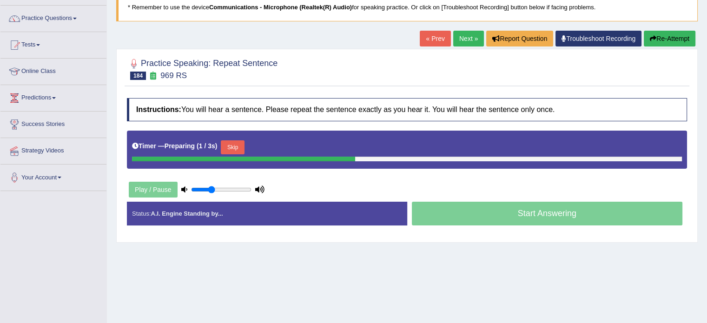
scroll to position [73, 0]
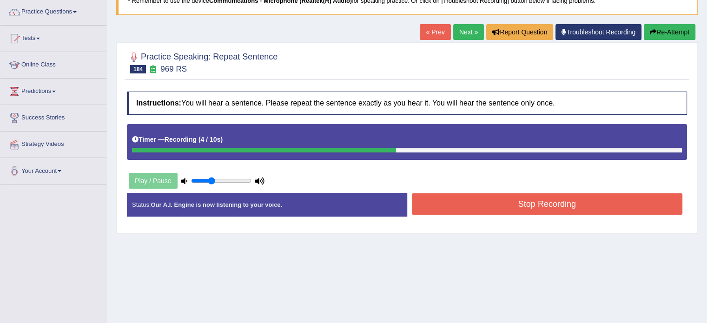
click at [518, 204] on button "Stop Recording" at bounding box center [547, 203] width 271 height 21
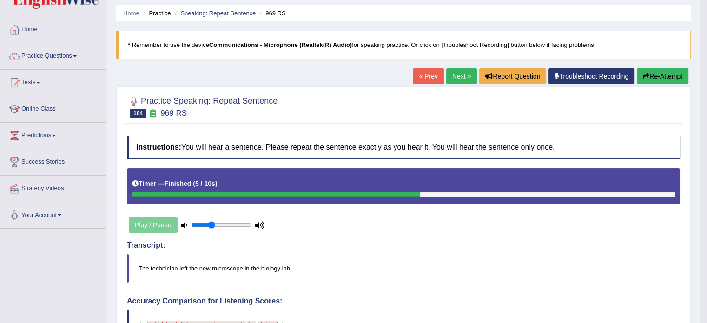
scroll to position [0, 0]
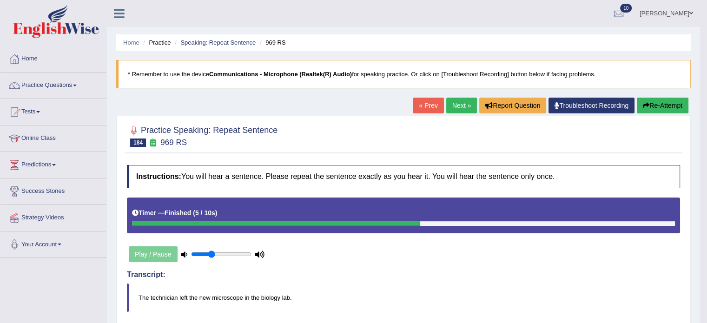
click at [663, 105] on button "Re-Attempt" at bounding box center [663, 106] width 52 height 16
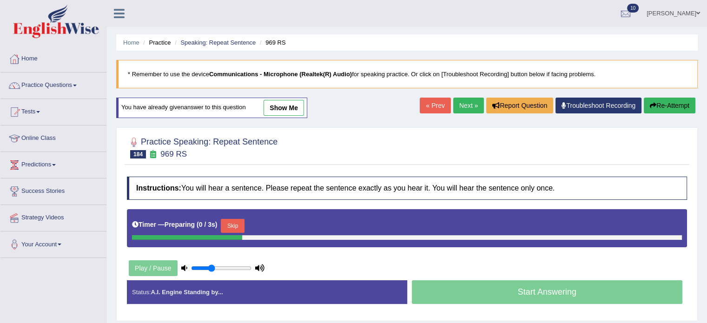
scroll to position [53, 0]
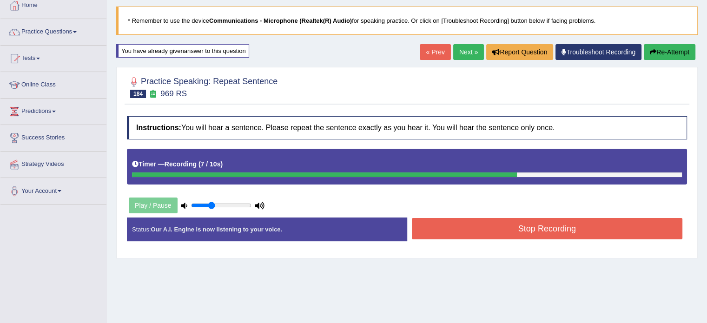
click at [528, 226] on button "Stop Recording" at bounding box center [547, 228] width 271 height 21
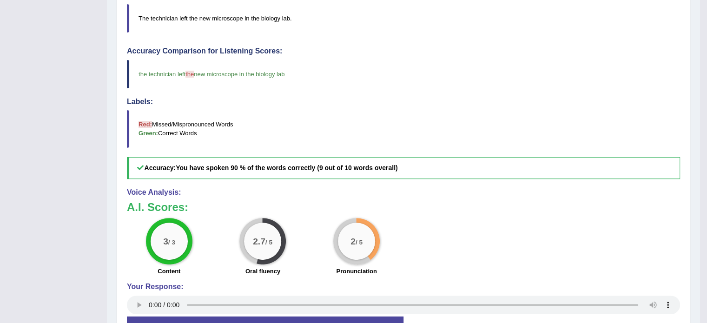
scroll to position [0, 0]
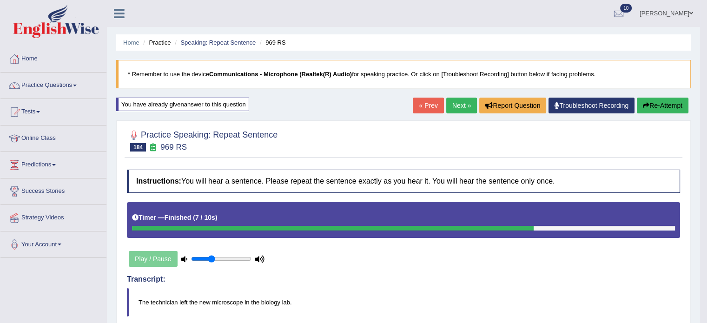
click at [463, 103] on link "Next »" at bounding box center [461, 106] width 31 height 16
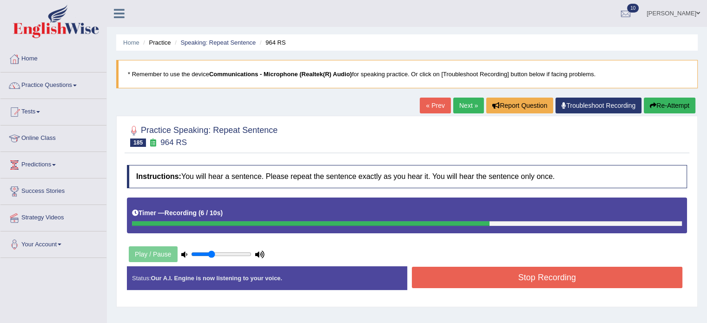
click at [553, 276] on button "Stop Recording" at bounding box center [547, 277] width 271 height 21
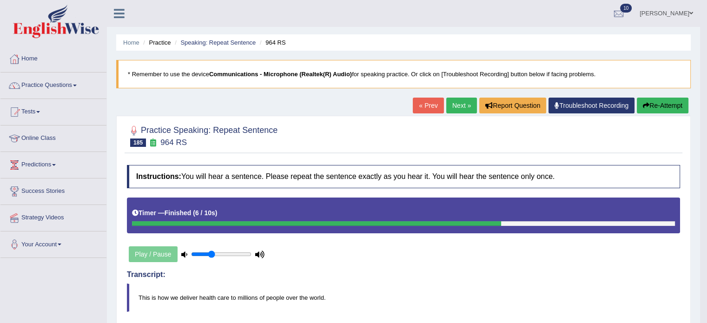
click at [453, 104] on link "Next »" at bounding box center [461, 106] width 31 height 16
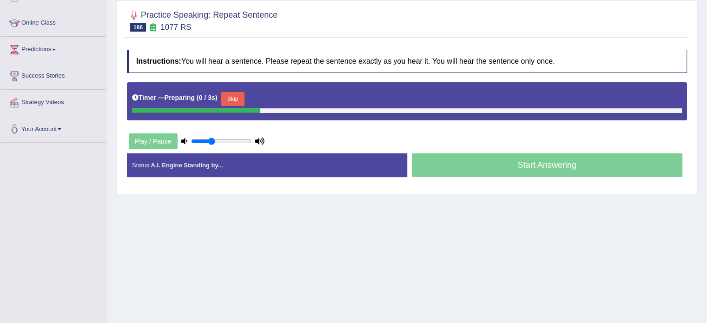
scroll to position [118, 0]
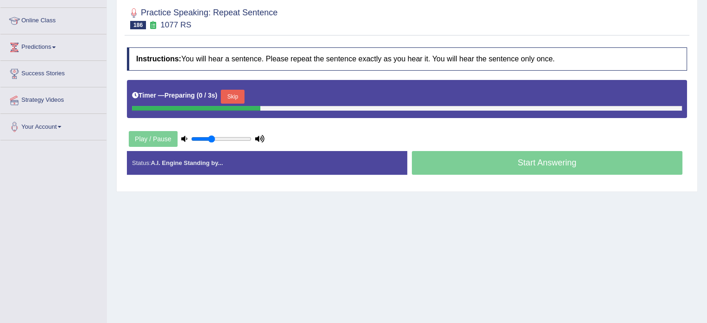
click at [706, 139] on html "Toggle navigation Home Practice Questions Speaking Practice Read Aloud Repeat S…" at bounding box center [353, 43] width 707 height 323
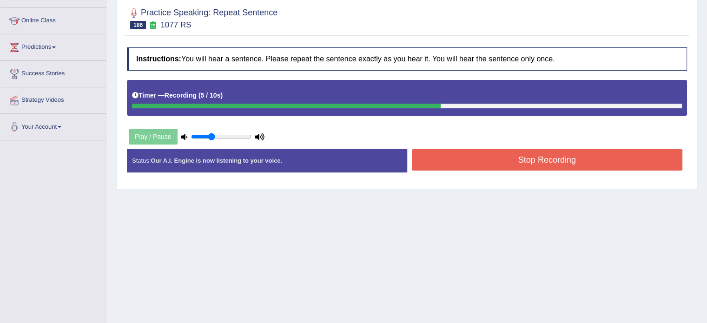
click at [541, 157] on button "Stop Recording" at bounding box center [547, 159] width 271 height 21
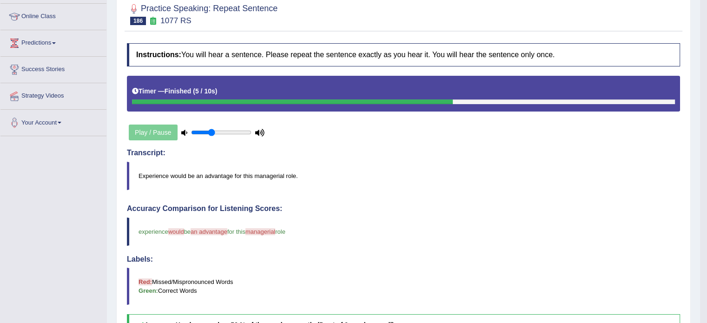
scroll to position [45, 0]
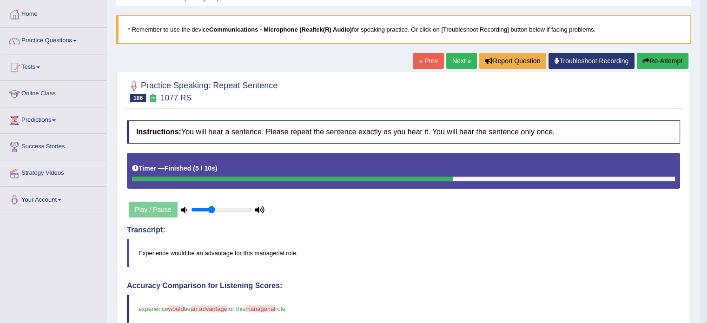
click at [453, 55] on link "Next »" at bounding box center [461, 61] width 31 height 16
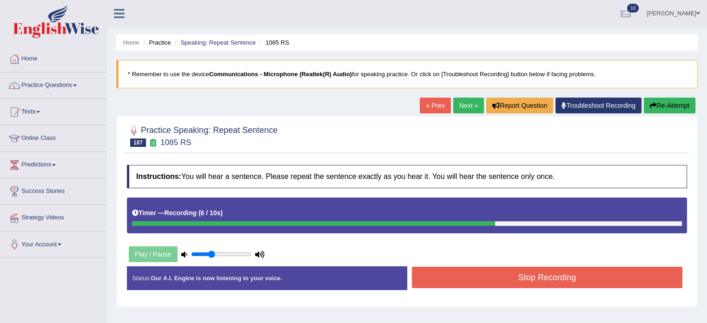
click at [530, 275] on button "Stop Recording" at bounding box center [547, 277] width 271 height 21
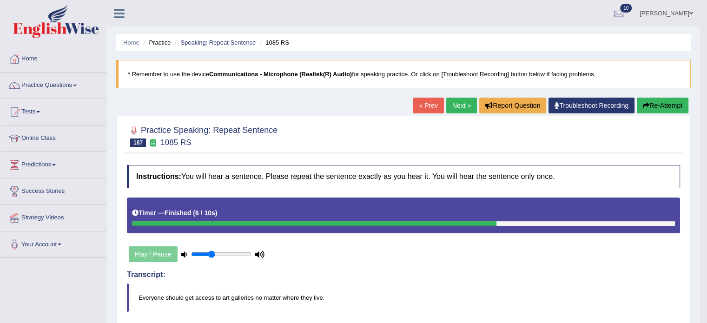
drag, startPoint x: 713, startPoint y: 102, endPoint x: 713, endPoint y: 167, distance: 65.5
click at [462, 109] on link "Next »" at bounding box center [461, 106] width 31 height 16
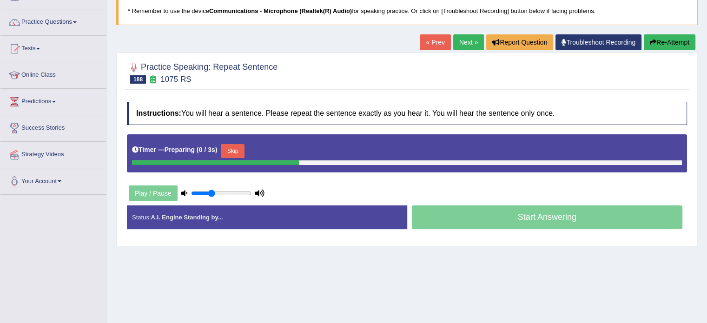
scroll to position [65, 0]
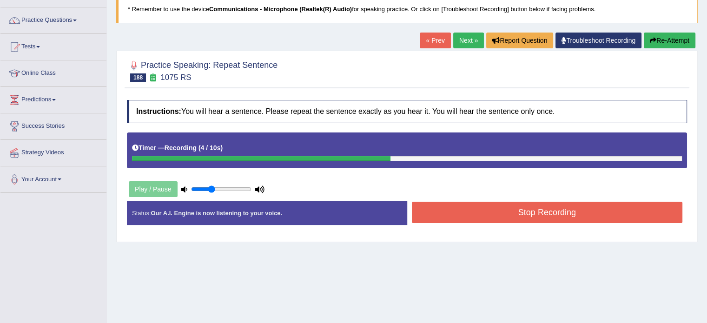
click at [505, 206] on button "Stop Recording" at bounding box center [547, 212] width 271 height 21
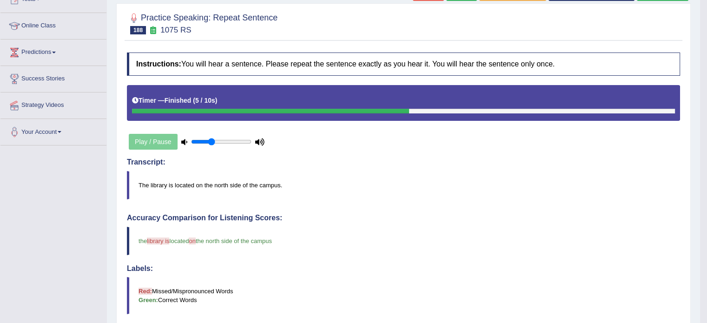
scroll to position [43, 0]
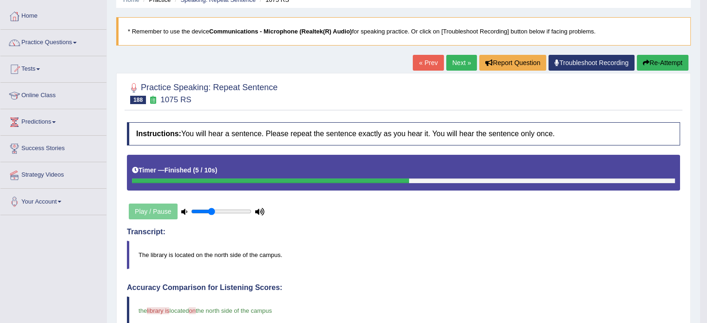
click at [457, 65] on link "Next »" at bounding box center [461, 63] width 31 height 16
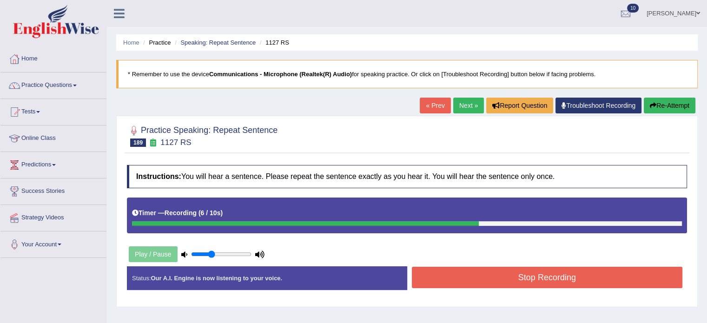
click at [543, 278] on button "Stop Recording" at bounding box center [547, 277] width 271 height 21
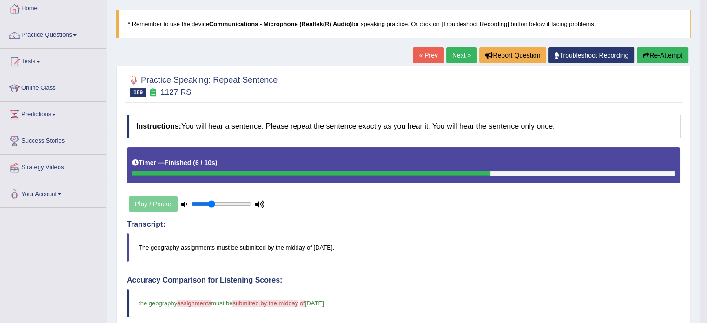
scroll to position [18, 0]
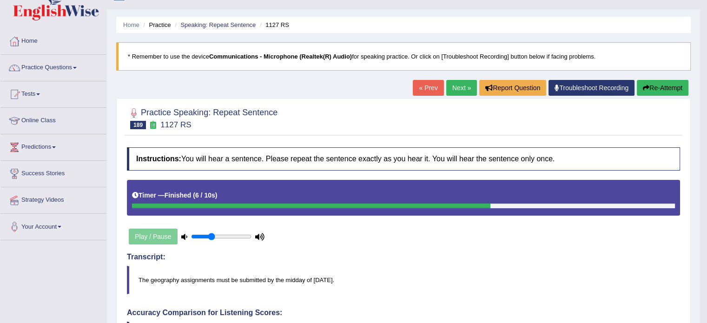
click at [652, 87] on button "Re-Attempt" at bounding box center [663, 88] width 52 height 16
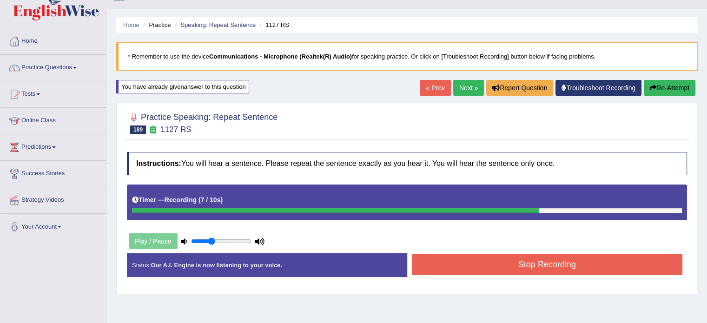
click at [512, 270] on button "Stop Recording" at bounding box center [547, 264] width 271 height 21
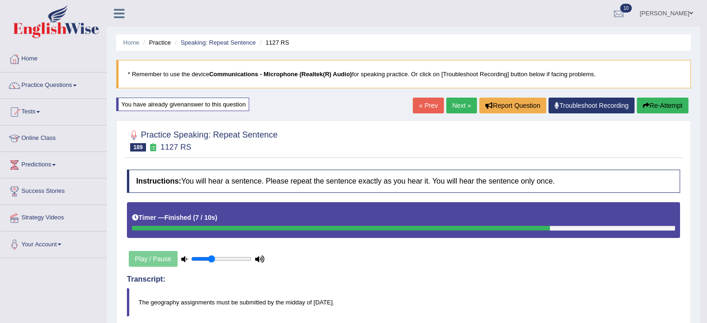
click at [472, 98] on link "Next »" at bounding box center [461, 106] width 31 height 16
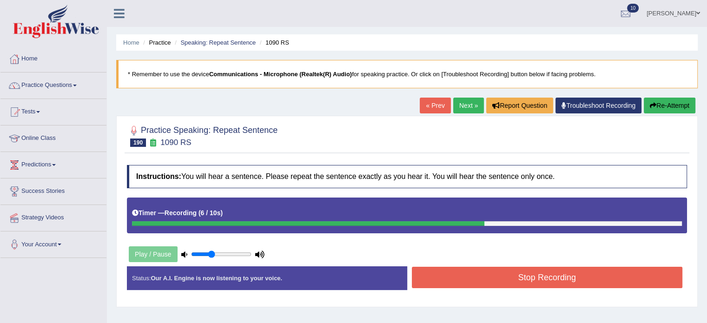
click at [567, 281] on button "Stop Recording" at bounding box center [547, 277] width 271 height 21
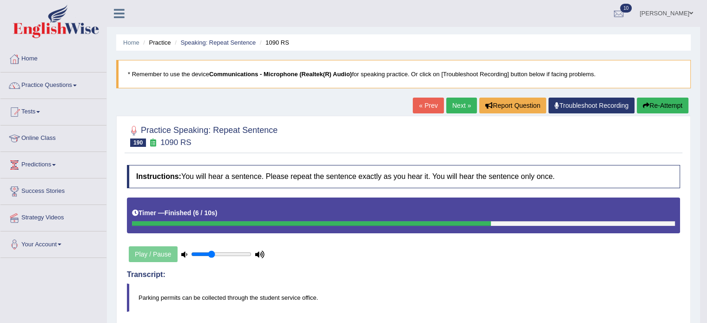
click at [461, 103] on link "Next »" at bounding box center [461, 106] width 31 height 16
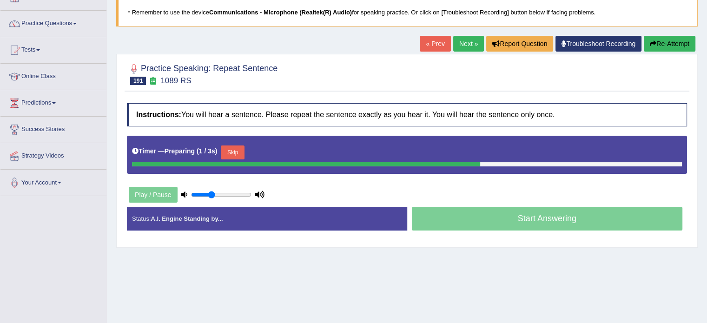
scroll to position [65, 0]
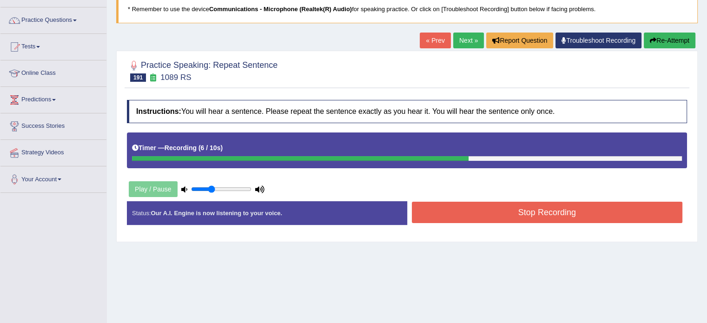
click at [514, 213] on button "Stop Recording" at bounding box center [547, 212] width 271 height 21
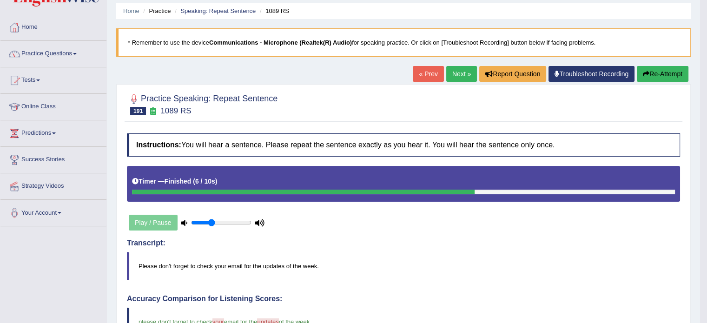
scroll to position [0, 0]
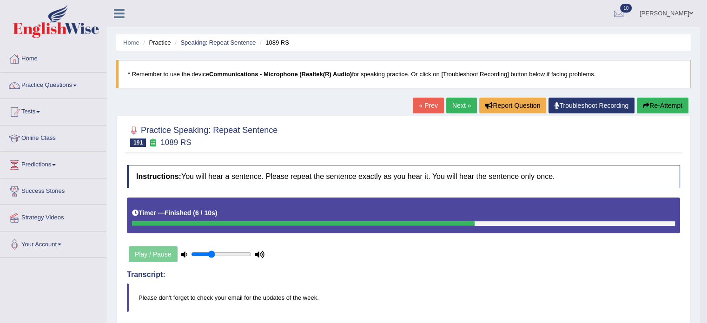
click at [461, 106] on link "Next »" at bounding box center [461, 106] width 31 height 16
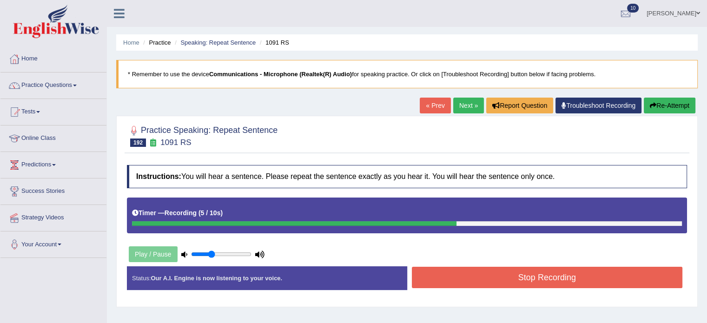
click at [475, 279] on button "Stop Recording" at bounding box center [547, 277] width 271 height 21
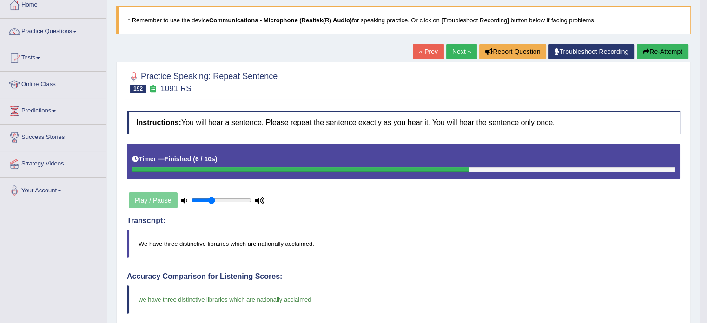
scroll to position [40, 0]
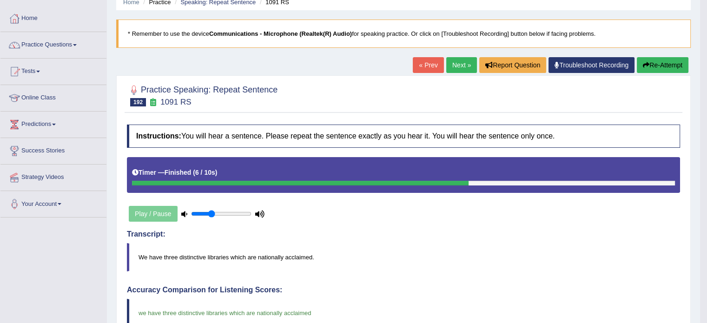
click at [454, 72] on link "Next »" at bounding box center [461, 65] width 31 height 16
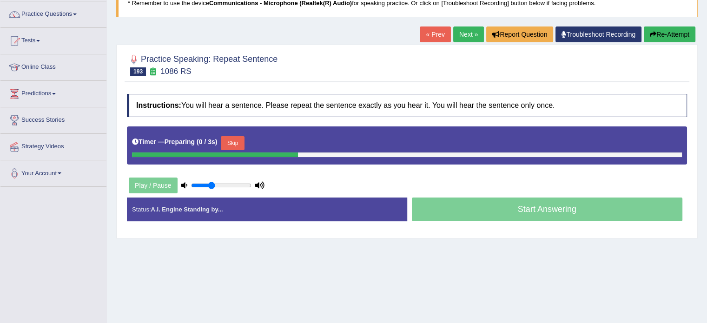
scroll to position [77, 0]
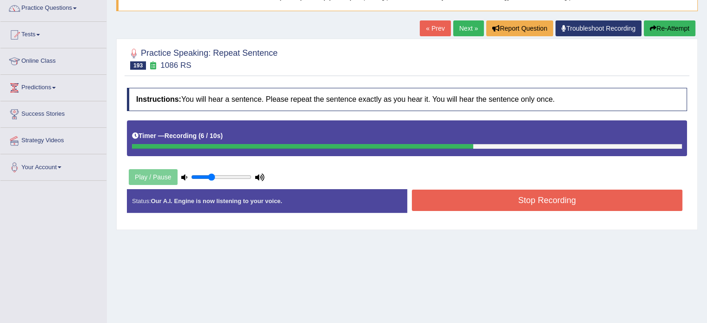
click at [522, 205] on button "Stop Recording" at bounding box center [547, 200] width 271 height 21
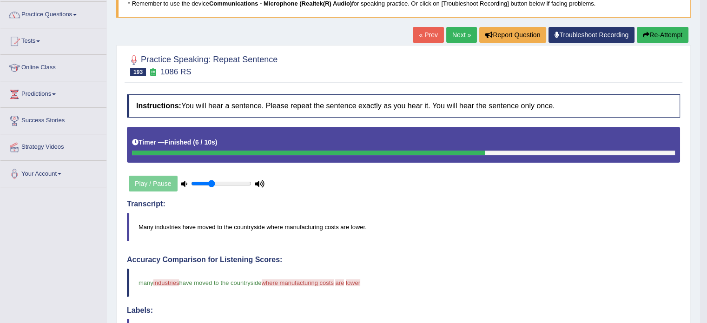
scroll to position [56, 0]
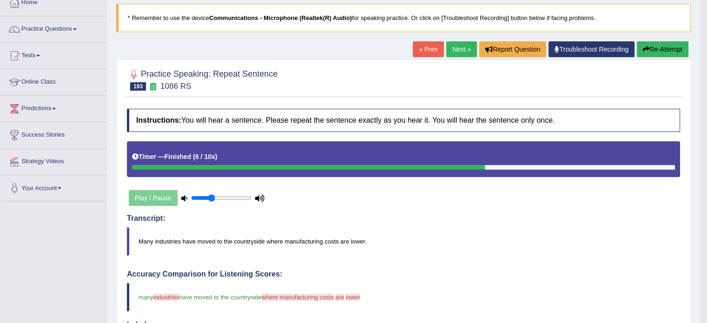
click at [455, 53] on link "Next »" at bounding box center [461, 49] width 31 height 16
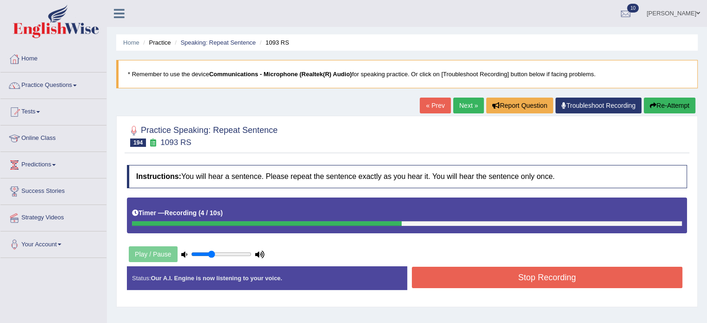
click at [479, 283] on button "Stop Recording" at bounding box center [547, 277] width 271 height 21
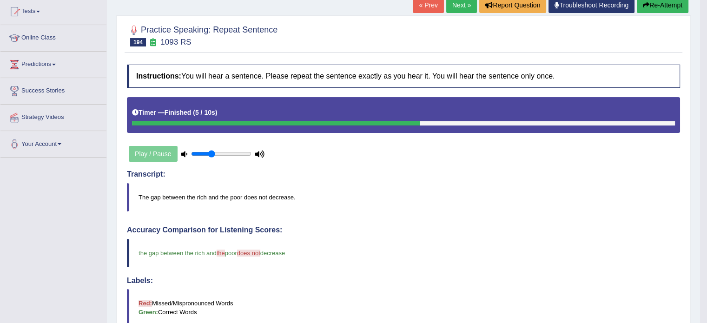
scroll to position [79, 0]
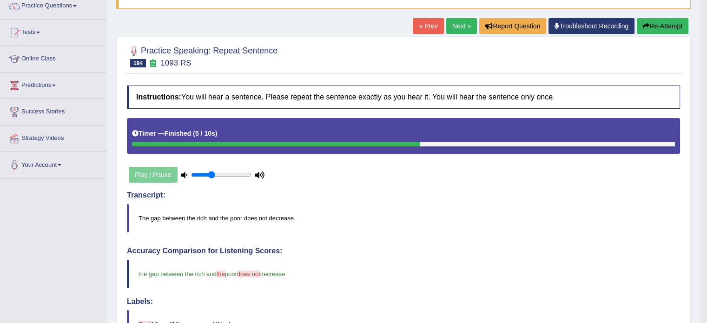
click at [455, 23] on link "Next »" at bounding box center [461, 26] width 31 height 16
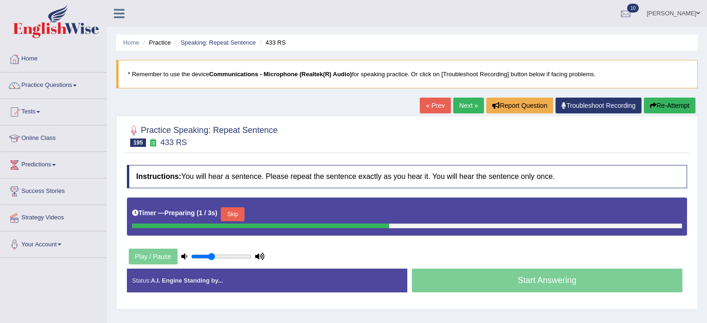
scroll to position [81, 0]
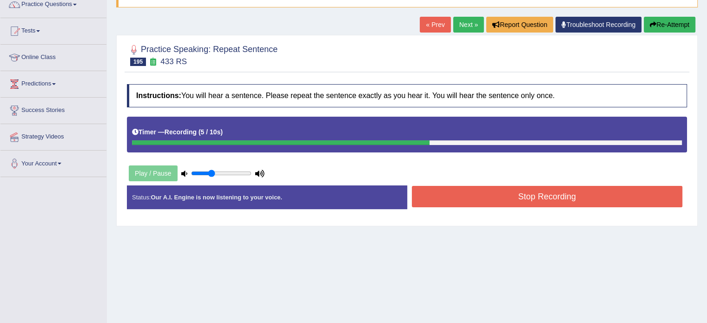
click at [528, 197] on button "Stop Recording" at bounding box center [547, 196] width 271 height 21
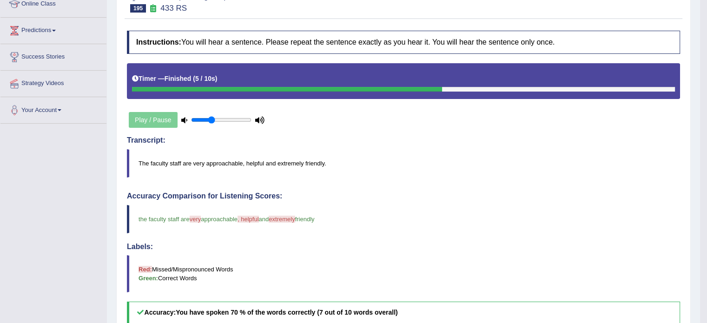
scroll to position [0, 0]
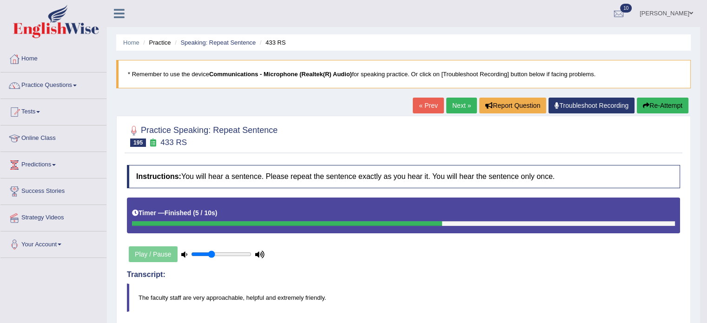
click at [467, 100] on link "Next »" at bounding box center [461, 106] width 31 height 16
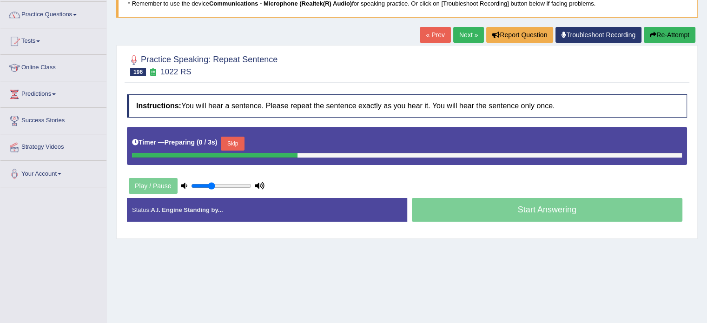
drag, startPoint x: 0, startPoint y: 0, endPoint x: 713, endPoint y: 115, distance: 722.4
click at [706, 115] on html "Toggle navigation Home Practice Questions Speaking Practice Read Aloud Repeat S…" at bounding box center [353, 90] width 707 height 323
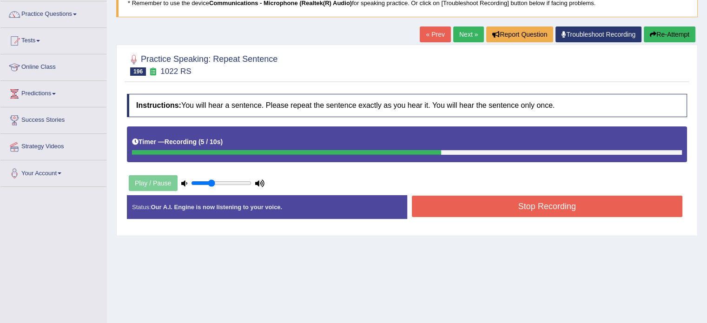
click at [487, 208] on button "Stop Recording" at bounding box center [547, 206] width 271 height 21
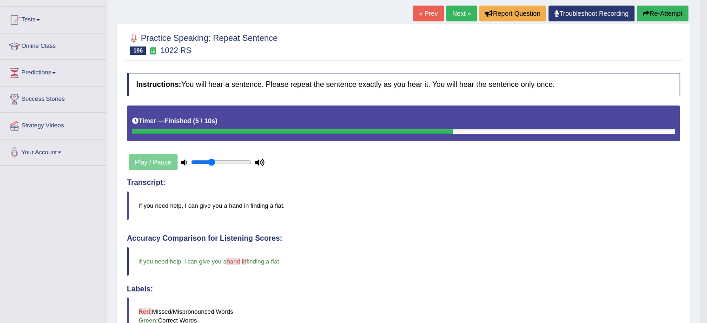
scroll to position [0, 0]
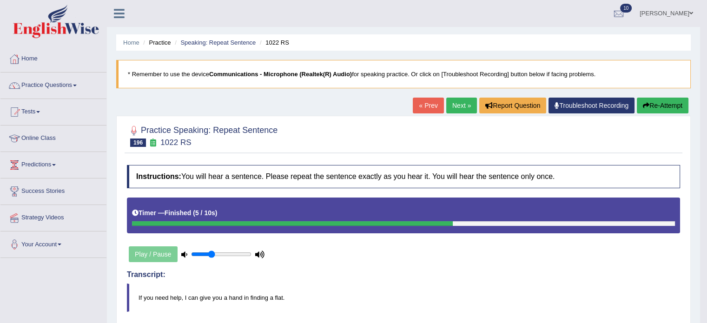
click at [454, 105] on link "Next »" at bounding box center [461, 106] width 31 height 16
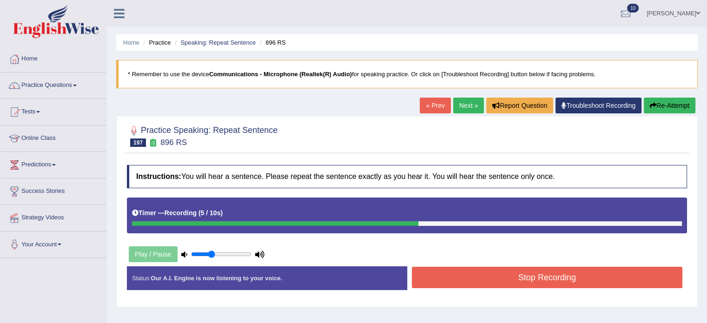
click at [560, 283] on button "Stop Recording" at bounding box center [547, 277] width 271 height 21
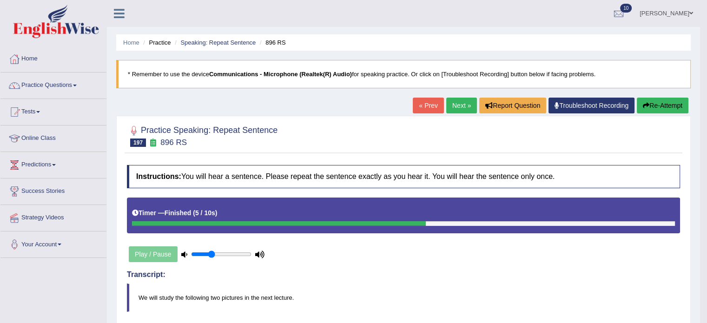
click at [450, 104] on link "Next »" at bounding box center [461, 106] width 31 height 16
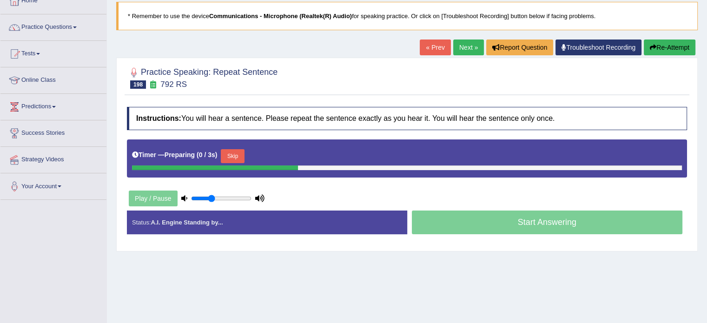
scroll to position [72, 0]
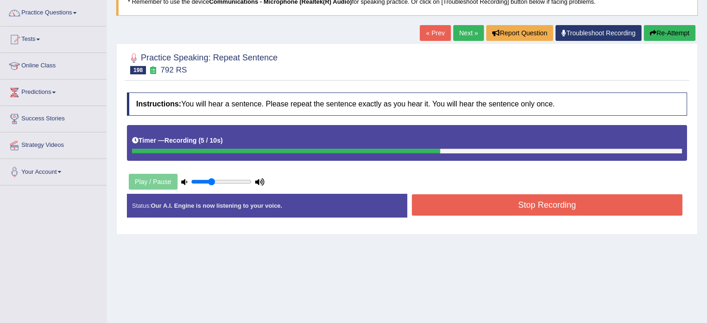
click at [514, 207] on button "Stop Recording" at bounding box center [547, 204] width 271 height 21
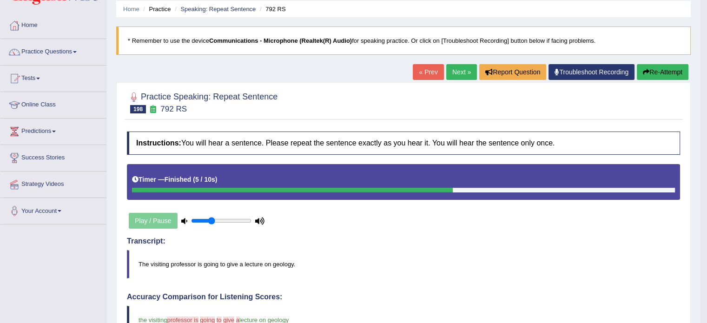
scroll to position [10, 0]
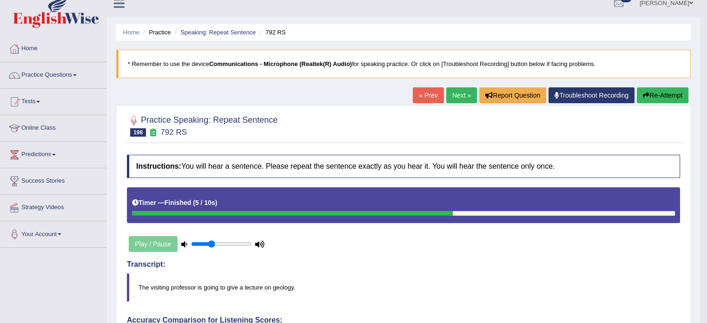
click at [460, 99] on link "Next »" at bounding box center [461, 95] width 31 height 16
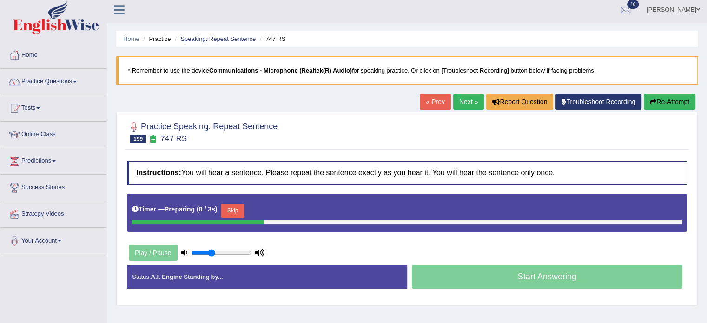
scroll to position [68, 0]
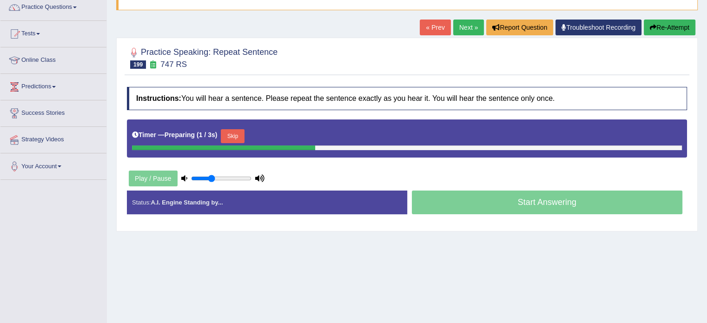
click at [706, 105] on html "Toggle navigation Home Practice Questions Speaking Practice Read Aloud Repeat S…" at bounding box center [353, 83] width 707 height 323
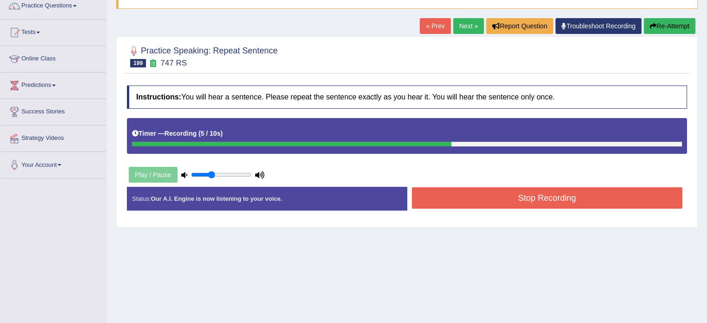
click at [455, 198] on button "Stop Recording" at bounding box center [547, 197] width 271 height 21
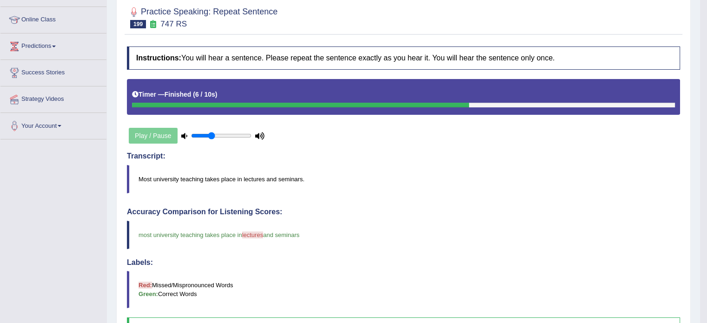
scroll to position [0, 0]
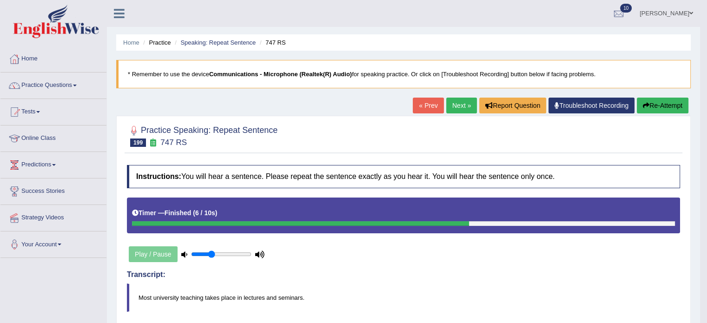
click at [463, 112] on link "Next »" at bounding box center [461, 106] width 31 height 16
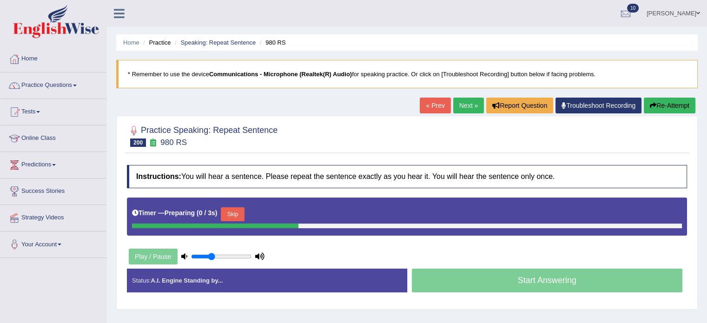
scroll to position [69, 0]
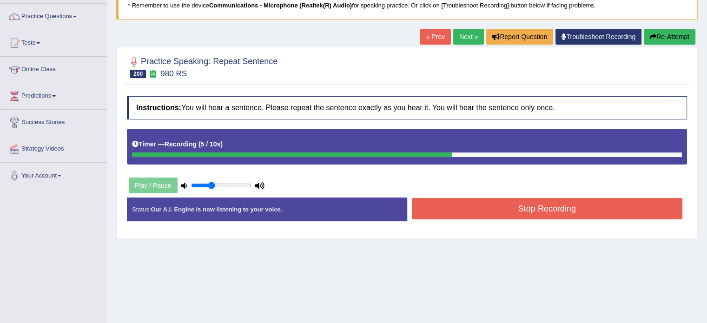
click at [484, 208] on button "Stop Recording" at bounding box center [547, 208] width 271 height 21
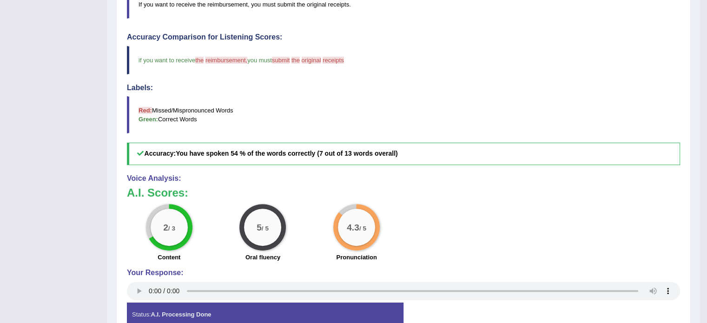
scroll to position [0, 0]
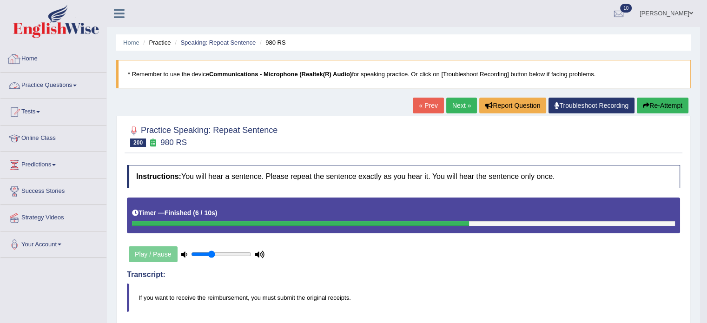
click at [36, 88] on link "Practice Questions" at bounding box center [53, 83] width 106 height 23
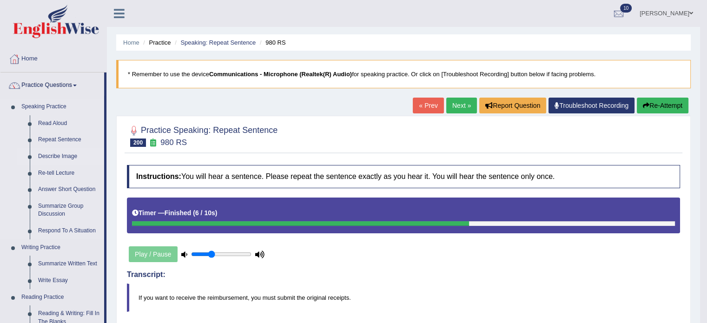
click at [58, 154] on link "Describe Image" at bounding box center [69, 156] width 70 height 17
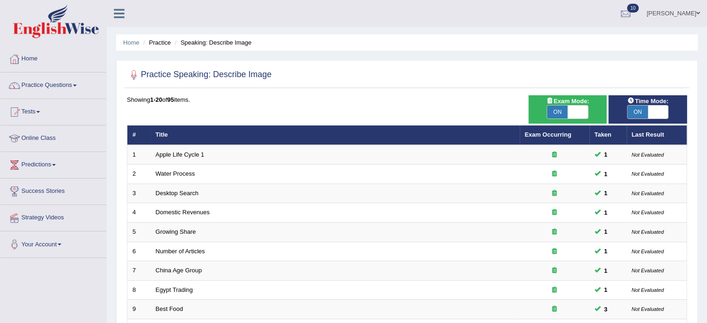
scroll to position [289, 0]
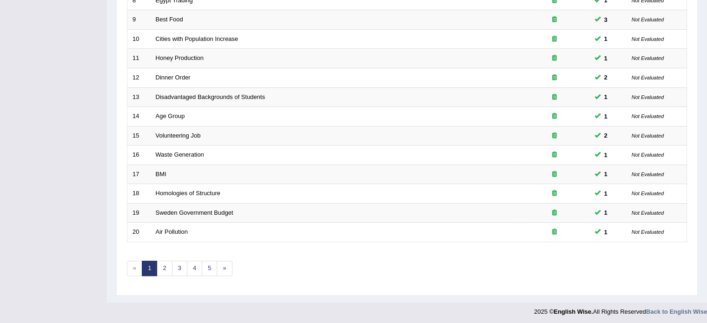
click at [191, 275] on div "Showing 1-20 of 95 items. # Title Exam Occurring Taken Last Result 1 Apple Life…" at bounding box center [407, 47] width 560 height 482
click at [178, 271] on link "3" at bounding box center [179, 268] width 15 height 15
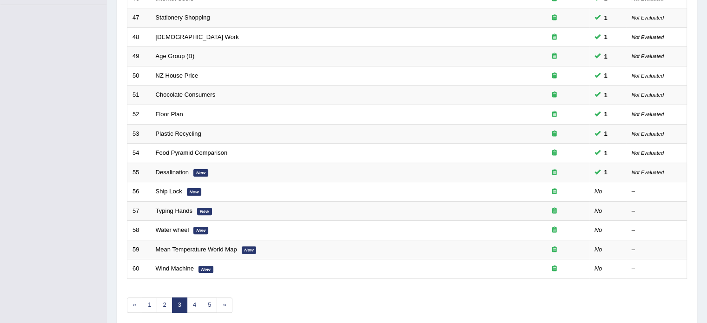
scroll to position [251, 0]
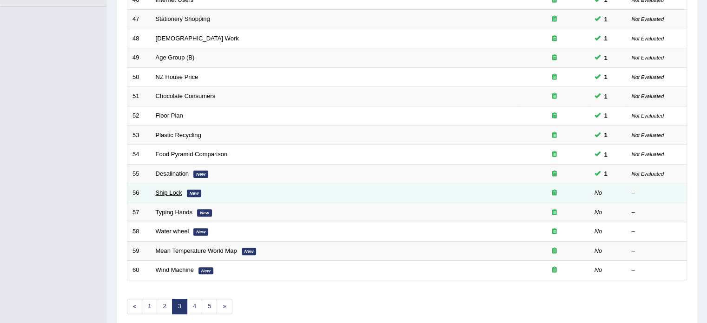
click at [160, 192] on link "Ship Lock" at bounding box center [169, 192] width 26 height 7
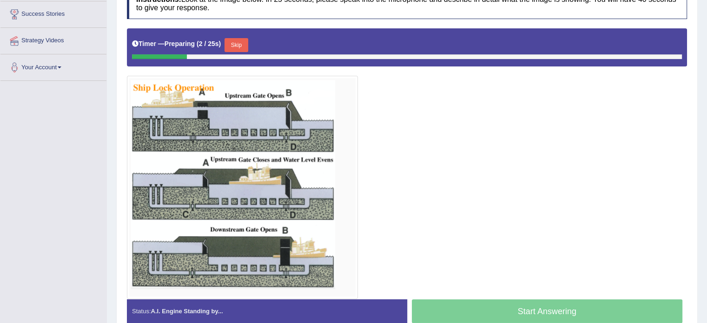
scroll to position [178, 0]
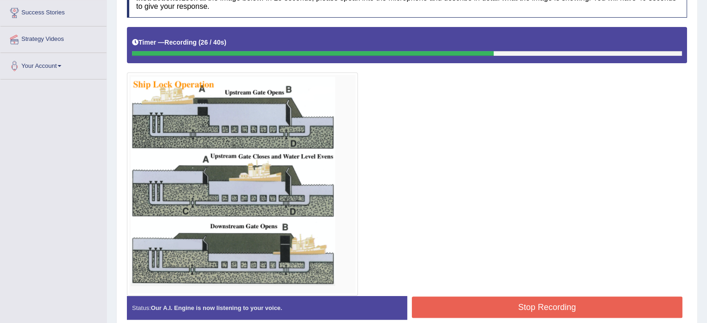
click at [553, 301] on button "Stop Recording" at bounding box center [547, 306] width 271 height 21
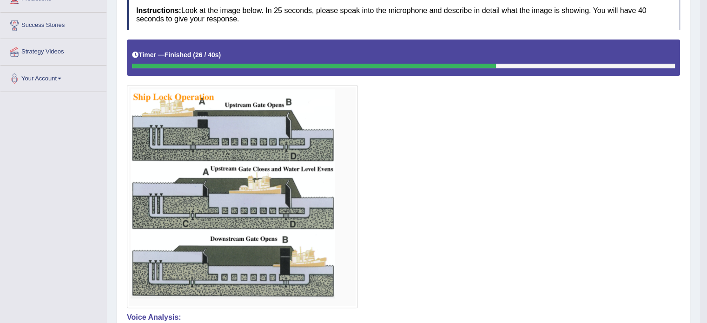
scroll to position [50, 0]
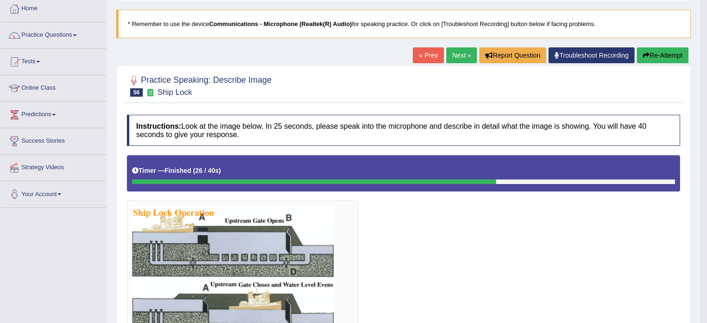
click at [446, 56] on link "Next »" at bounding box center [461, 55] width 31 height 16
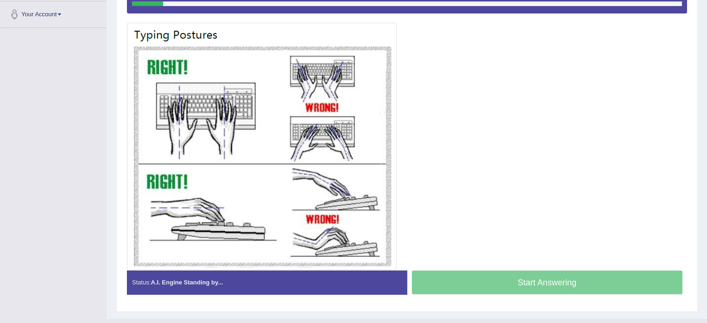
scroll to position [201, 0]
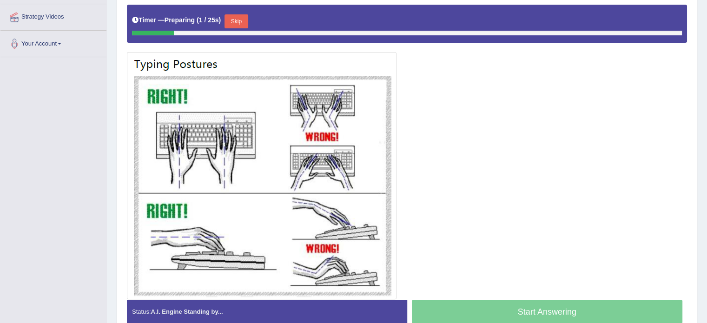
drag, startPoint x: 0, startPoint y: 0, endPoint x: 713, endPoint y: 206, distance: 742.3
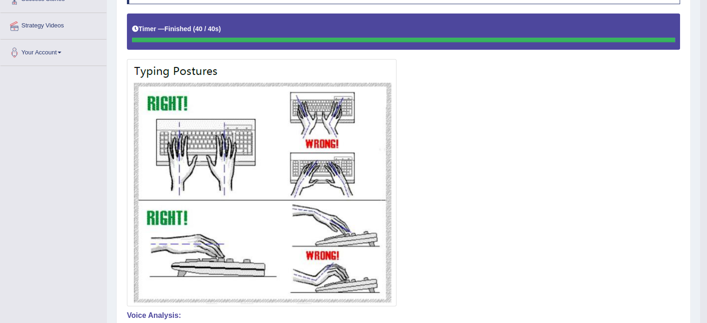
scroll to position [0, 0]
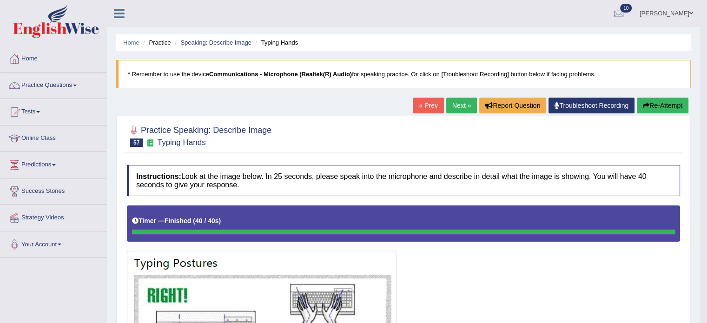
click at [455, 104] on link "Next »" at bounding box center [461, 106] width 31 height 16
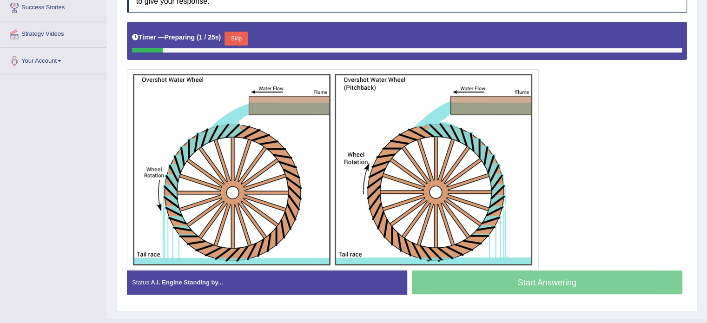
drag, startPoint x: 713, startPoint y: 39, endPoint x: 713, endPoint y: 145, distance: 105.9
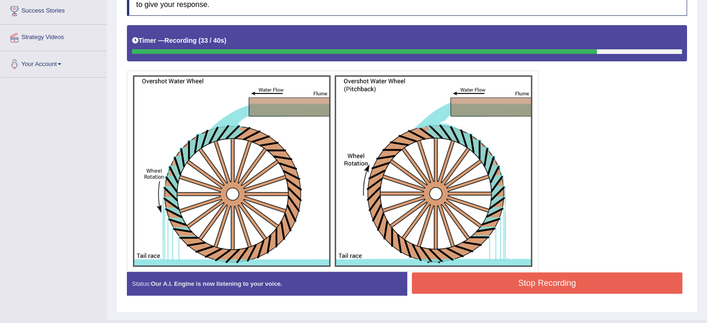
click at [501, 276] on button "Stop Recording" at bounding box center [547, 282] width 271 height 21
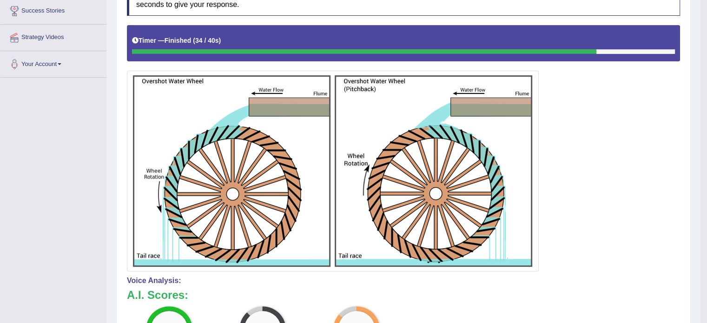
drag, startPoint x: 713, startPoint y: 115, endPoint x: 713, endPoint y: 130, distance: 14.9
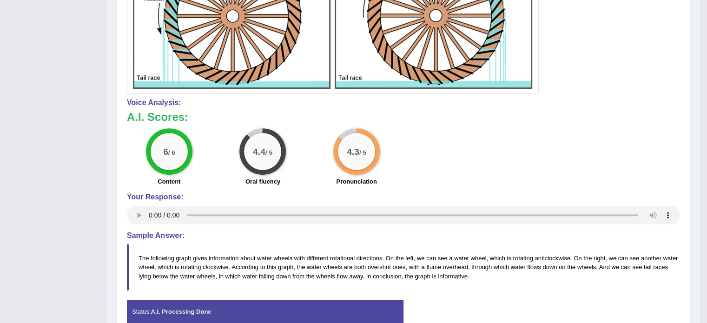
scroll to position [0, 0]
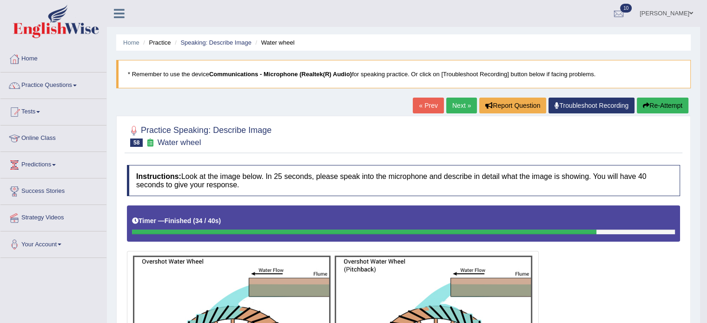
click at [462, 104] on link "Next »" at bounding box center [461, 106] width 31 height 16
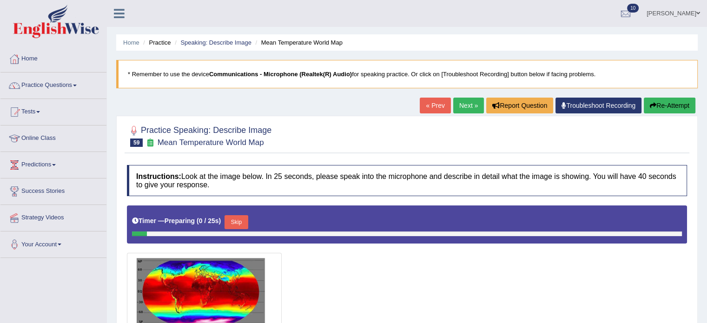
scroll to position [125, 0]
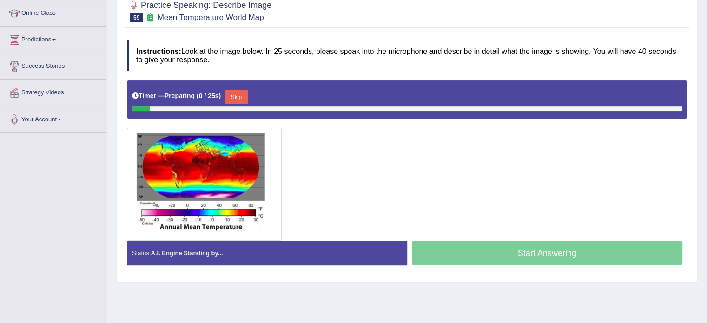
drag, startPoint x: 713, startPoint y: 53, endPoint x: 713, endPoint y: 132, distance: 79.0
click at [706, 132] on html "Toggle navigation Home Practice Questions Speaking Practice Read Aloud Repeat S…" at bounding box center [353, 36] width 707 height 323
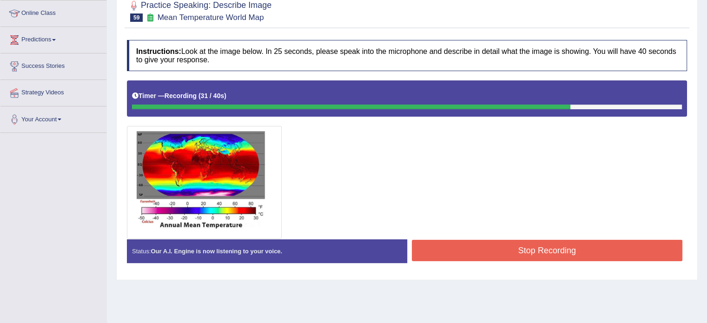
click at [526, 247] on button "Stop Recording" at bounding box center [547, 250] width 271 height 21
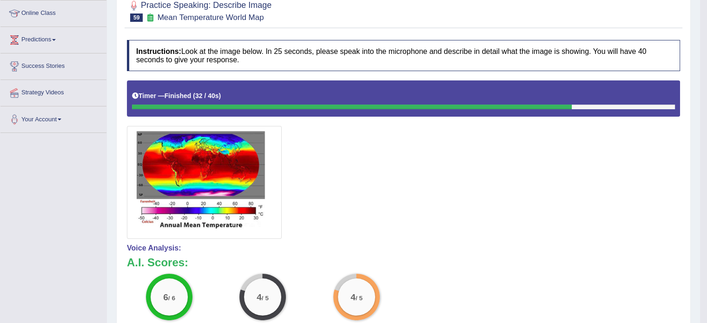
scroll to position [0, 0]
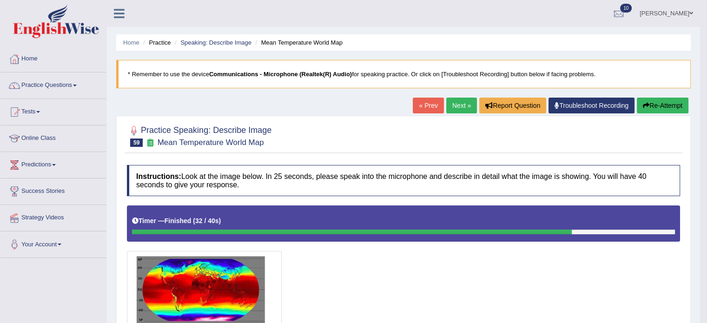
click at [454, 105] on link "Next »" at bounding box center [461, 106] width 31 height 16
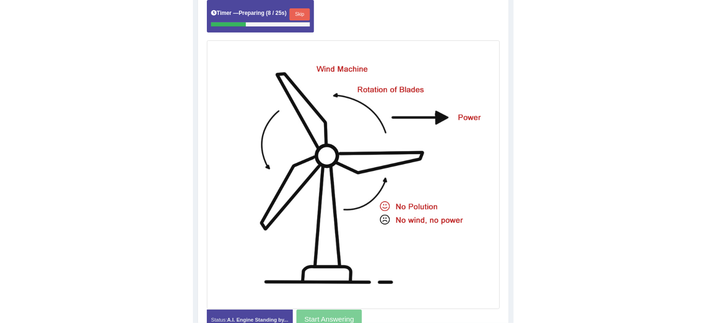
scroll to position [196, 0]
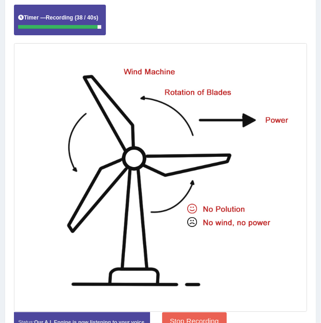
click at [178, 318] on button "Stop Recording" at bounding box center [194, 322] width 65 height 18
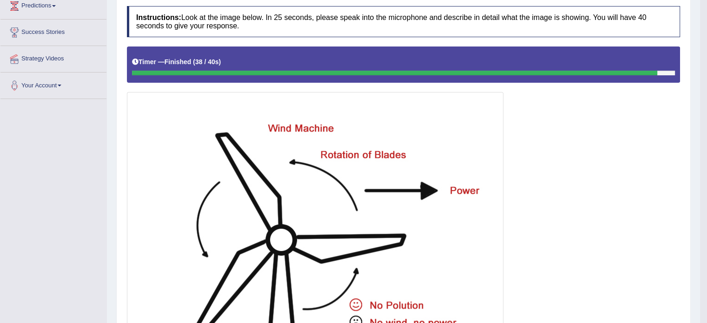
scroll to position [154, 0]
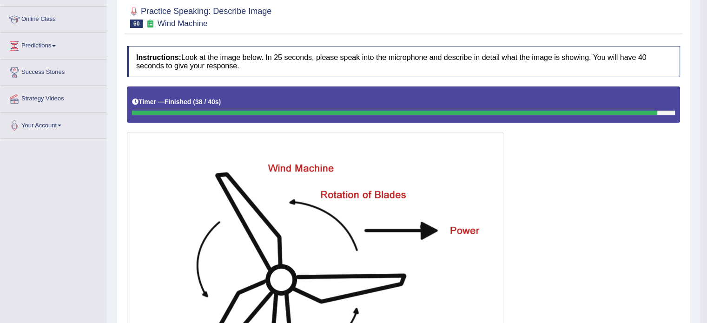
drag, startPoint x: 713, startPoint y: 169, endPoint x: 659, endPoint y: 162, distance: 54.8
click at [659, 162] on html "Toggle navigation Home Practice Questions Speaking Practice Read Aloud Repeat S…" at bounding box center [353, 42] width 707 height 323
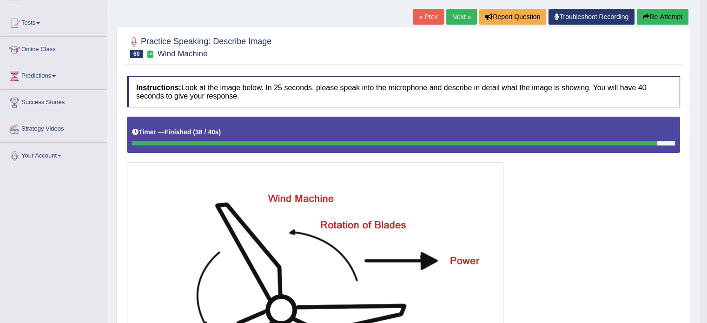
click at [452, 18] on link "Next »" at bounding box center [461, 17] width 31 height 16
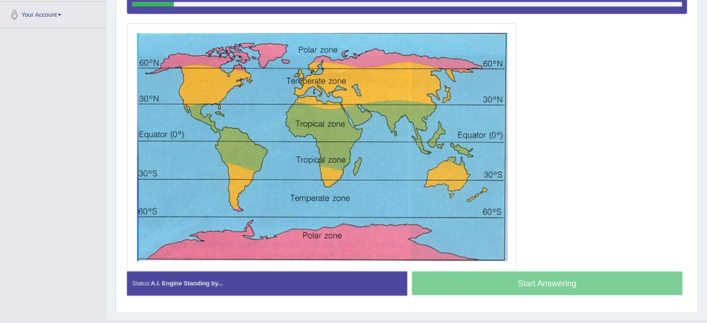
drag, startPoint x: 713, startPoint y: 115, endPoint x: 710, endPoint y: 238, distance: 123.6
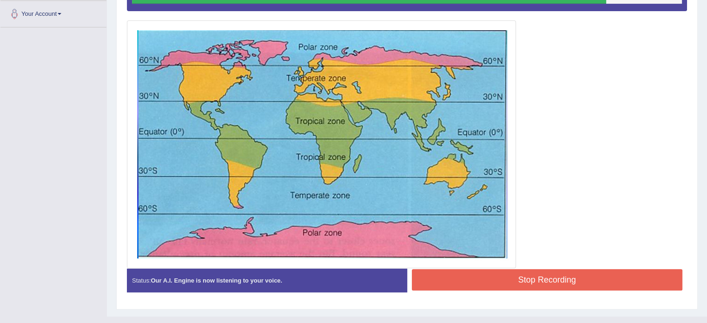
click at [558, 276] on button "Stop Recording" at bounding box center [547, 279] width 271 height 21
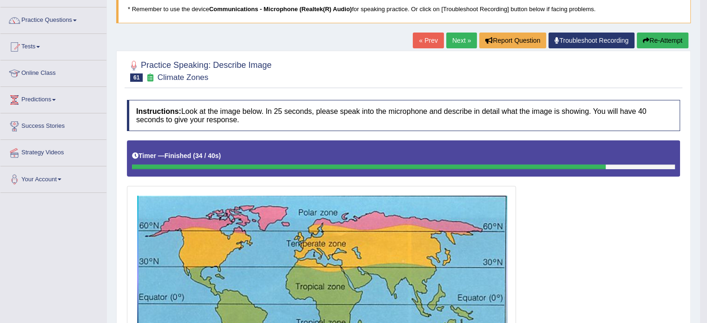
scroll to position [0, 0]
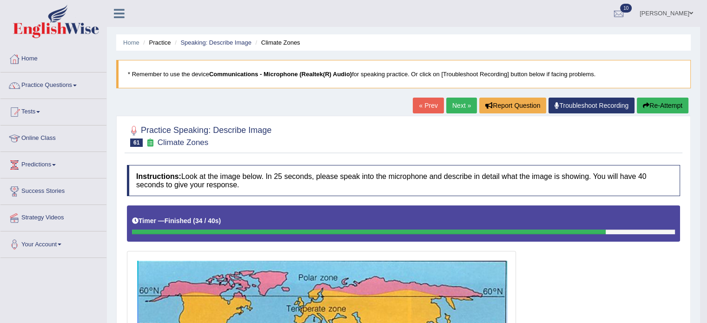
click at [453, 104] on link "Next »" at bounding box center [461, 106] width 31 height 16
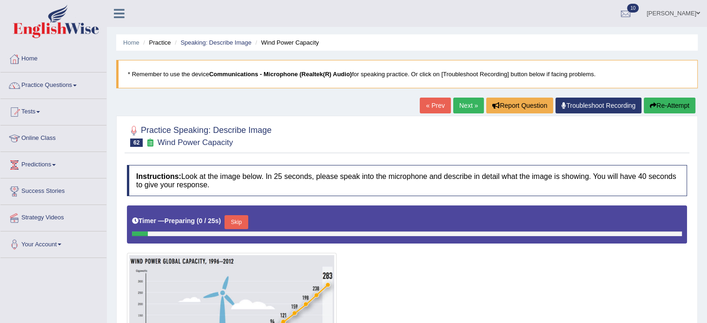
scroll to position [152, 0]
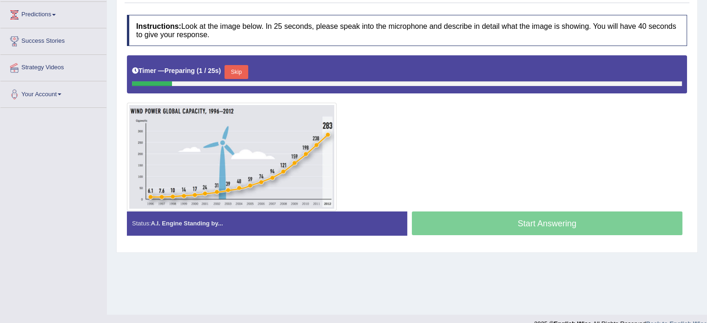
drag, startPoint x: 713, startPoint y: 59, endPoint x: 713, endPoint y: 153, distance: 93.9
click at [706, 153] on html "Toggle navigation Home Practice Questions Speaking Practice Read Aloud Repeat S…" at bounding box center [353, 11] width 707 height 323
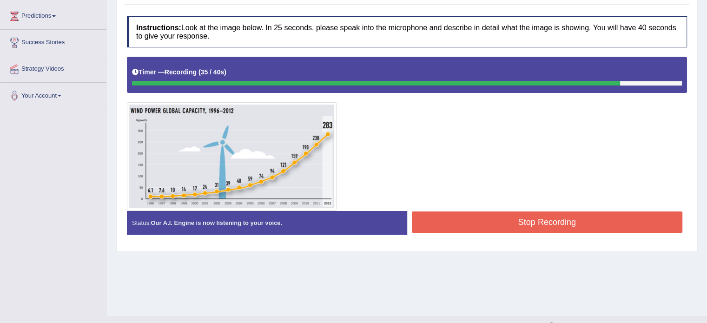
click at [519, 217] on button "Stop Recording" at bounding box center [547, 221] width 271 height 21
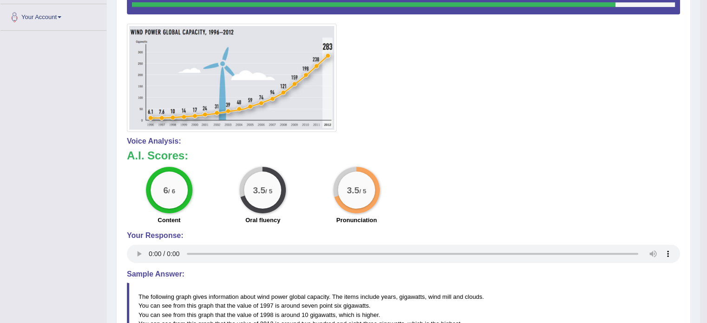
scroll to position [0, 0]
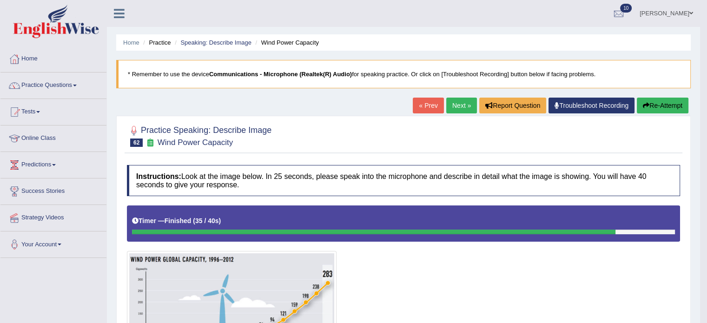
click at [461, 113] on div "« Prev Next » Report Question Troubleshoot Recording Re-Attempt" at bounding box center [552, 107] width 278 height 18
click at [458, 104] on link "Next »" at bounding box center [461, 106] width 31 height 16
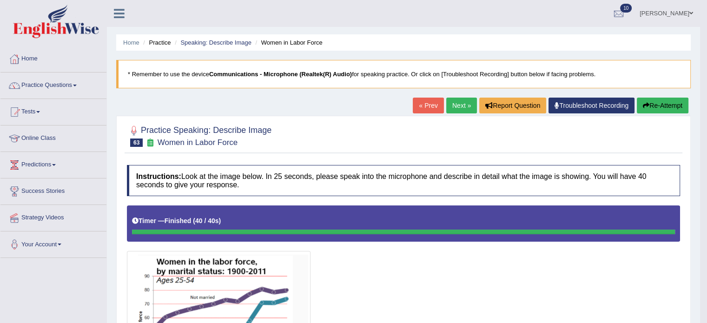
drag, startPoint x: 713, startPoint y: 122, endPoint x: 666, endPoint y: 68, distance: 71.4
click at [666, 68] on html "Toggle navigation Home Practice Questions Speaking Practice Read Aloud Repeat S…" at bounding box center [353, 161] width 707 height 323
click at [455, 112] on link "Next »" at bounding box center [461, 106] width 31 height 16
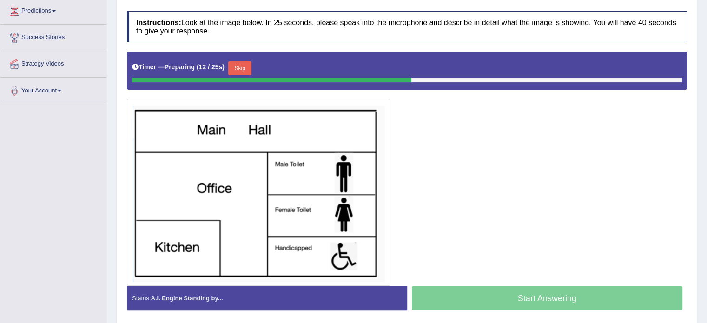
scroll to position [154, 0]
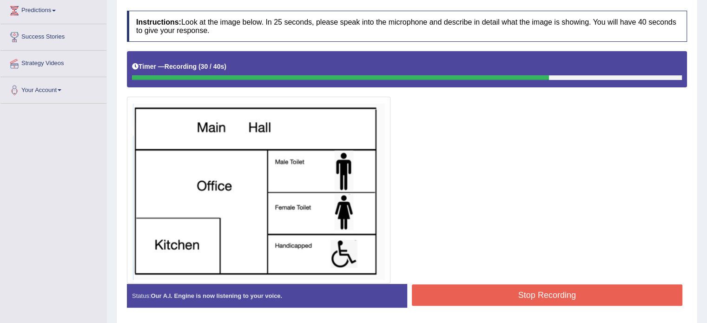
click at [569, 286] on button "Stop Recording" at bounding box center [547, 294] width 271 height 21
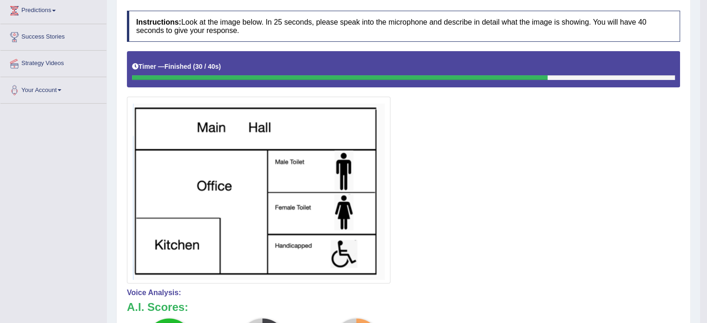
click at [706, 115] on html "Toggle navigation Home Practice Questions Speaking Practice Read Aloud Repeat S…" at bounding box center [353, 7] width 707 height 323
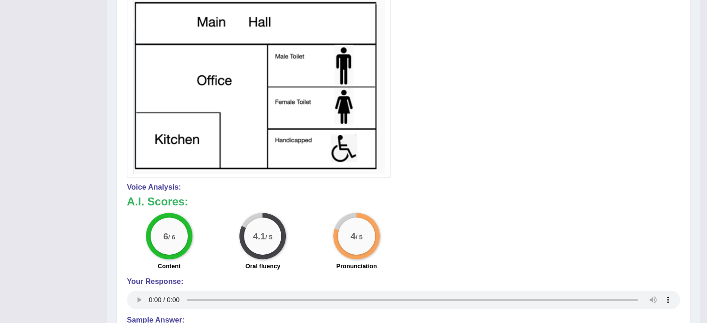
scroll to position [0, 0]
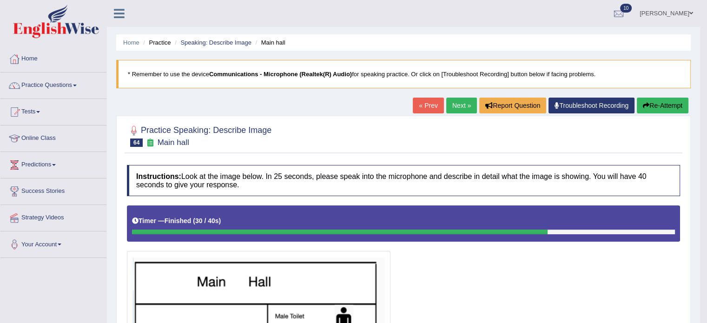
click at [461, 104] on link "Next »" at bounding box center [461, 106] width 31 height 16
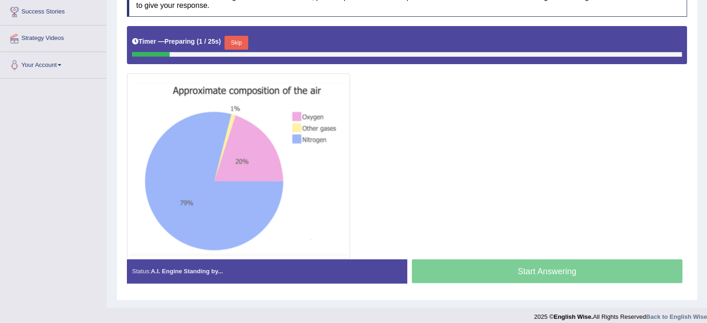
scroll to position [183, 0]
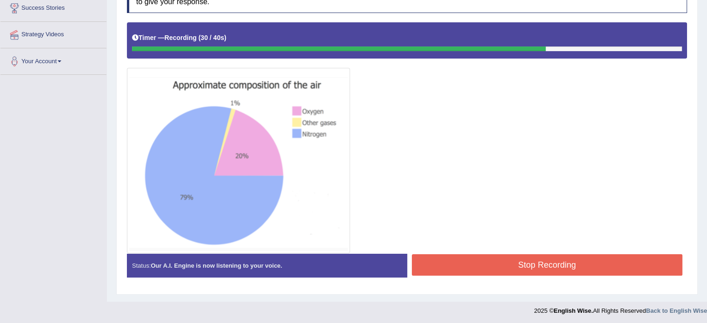
click at [460, 271] on button "Stop Recording" at bounding box center [547, 264] width 271 height 21
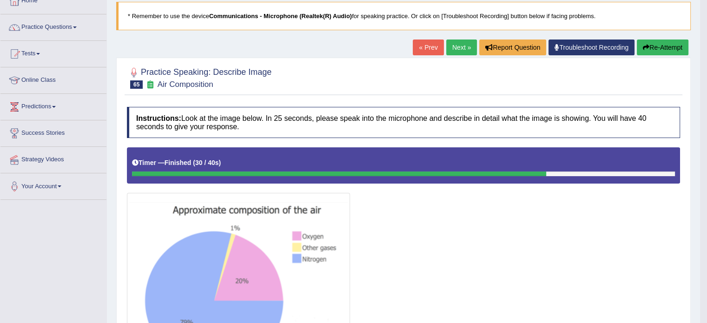
scroll to position [0, 0]
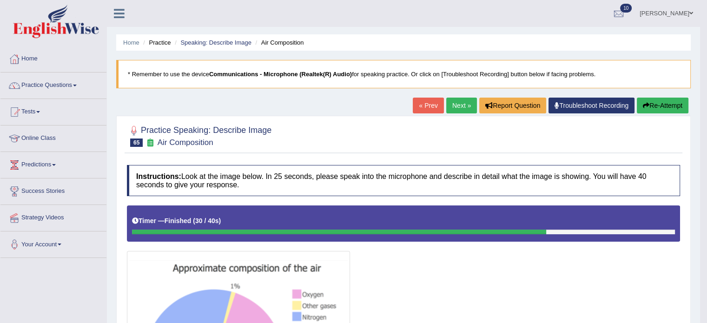
drag, startPoint x: 713, startPoint y: 130, endPoint x: 687, endPoint y: 105, distance: 35.8
click at [687, 105] on html "Toggle navigation Home Practice Questions Speaking Practice Read Aloud Repeat S…" at bounding box center [353, 161] width 707 height 323
click at [35, 85] on link "Practice Questions" at bounding box center [53, 83] width 106 height 23
